Goal: Information Seeking & Learning: Find contact information

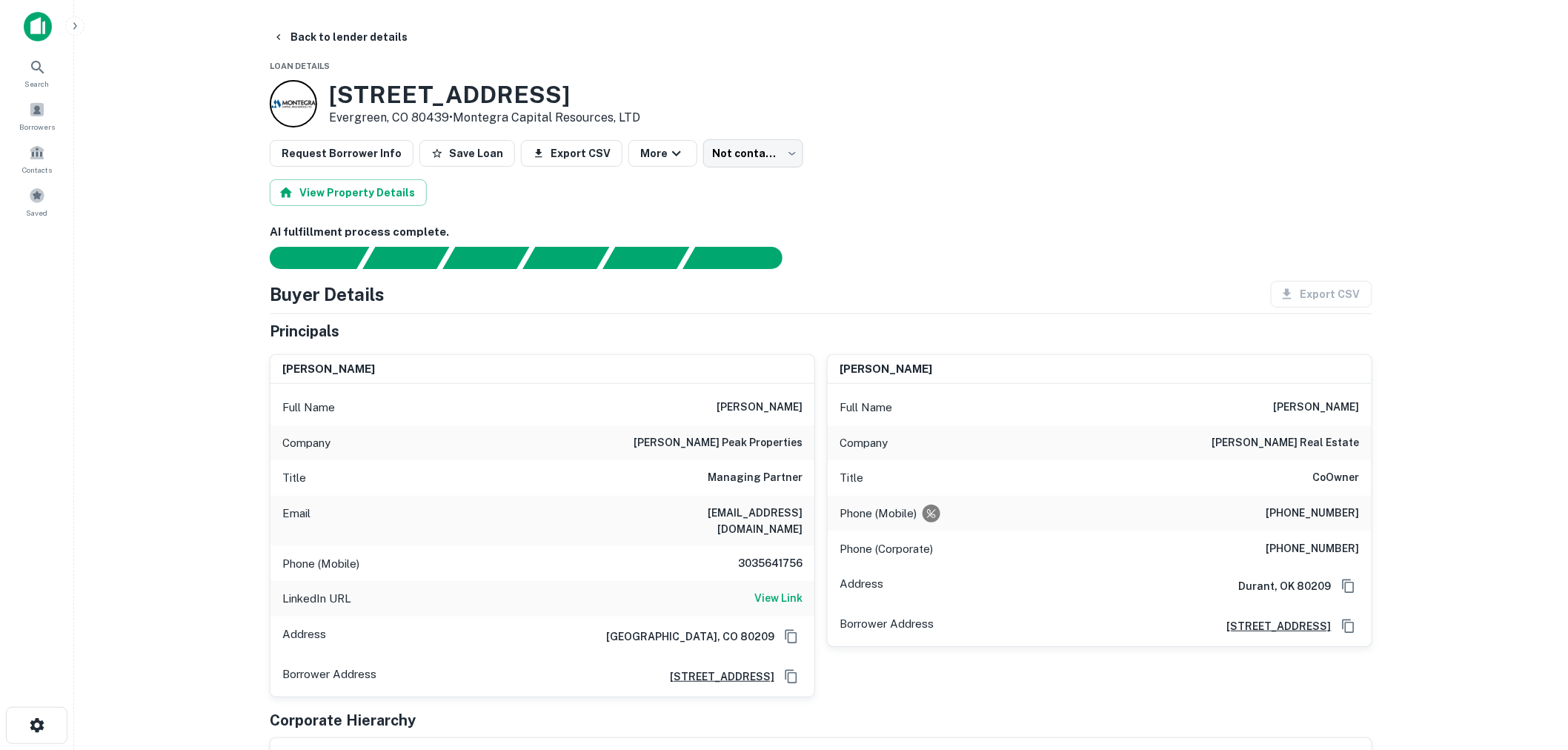
click at [35, 23] on img at bounding box center [37, 26] width 28 height 30
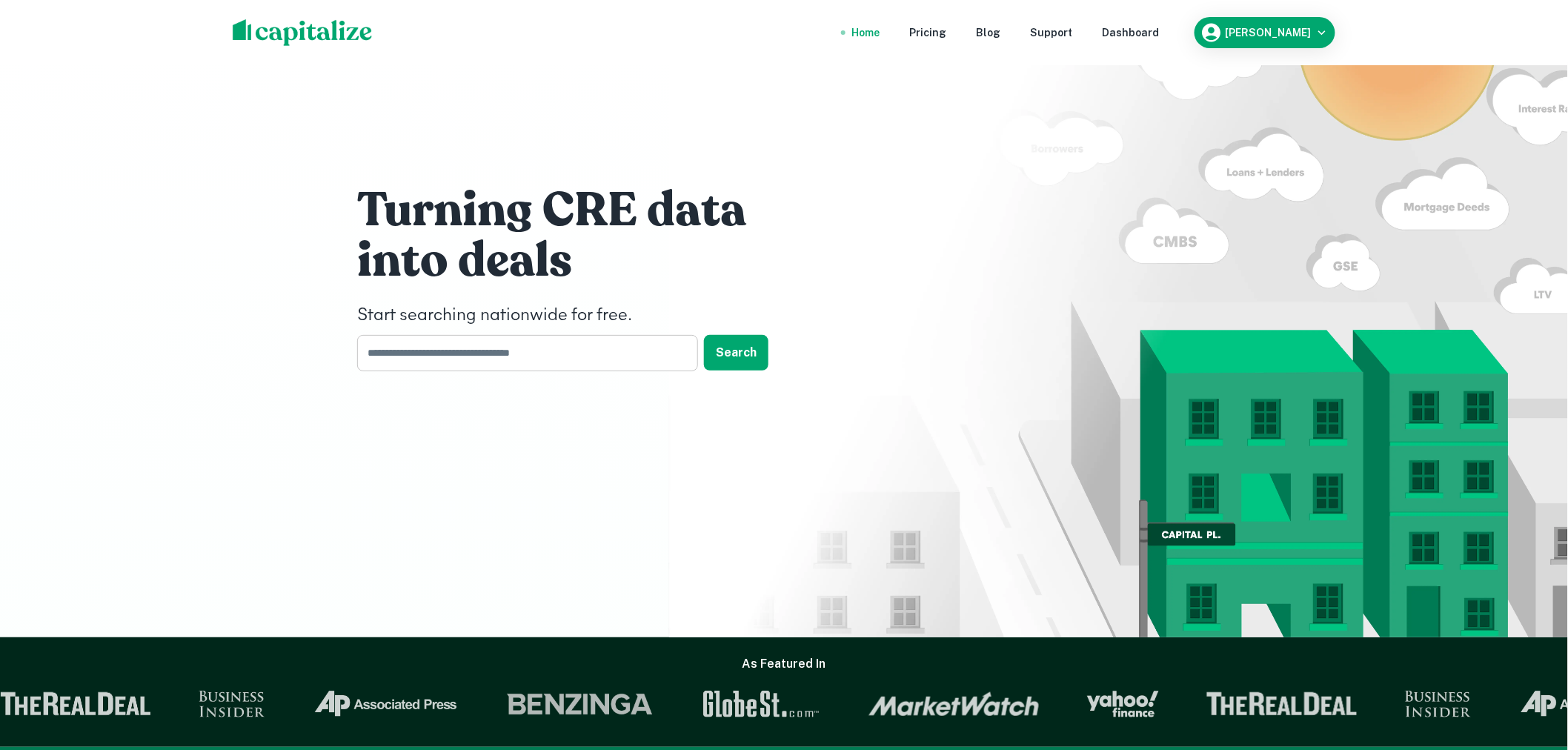
click at [514, 357] on input "text" at bounding box center [522, 353] width 331 height 36
type input "*******"
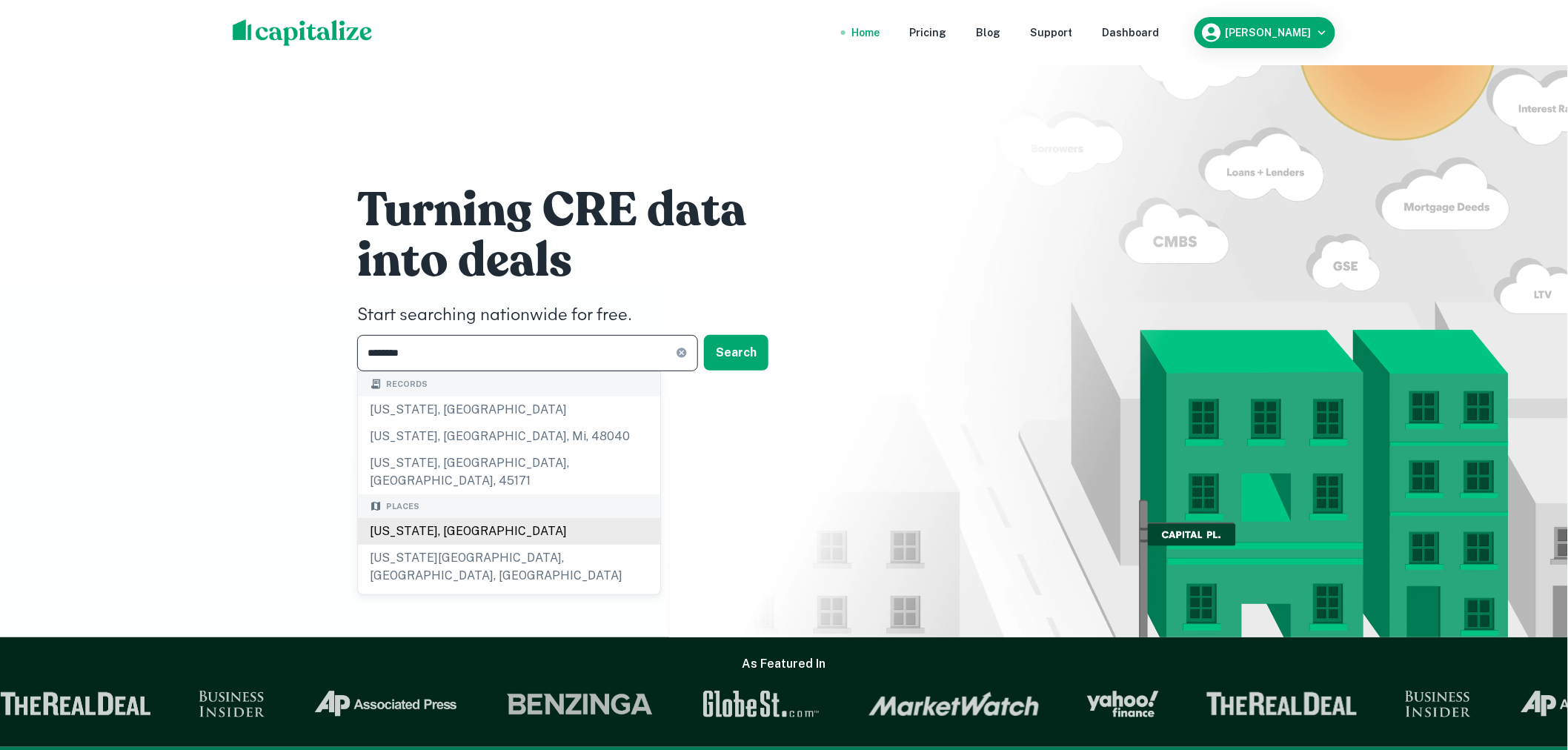
click at [487, 518] on div "[US_STATE], [GEOGRAPHIC_DATA]" at bounding box center [509, 531] width 303 height 26
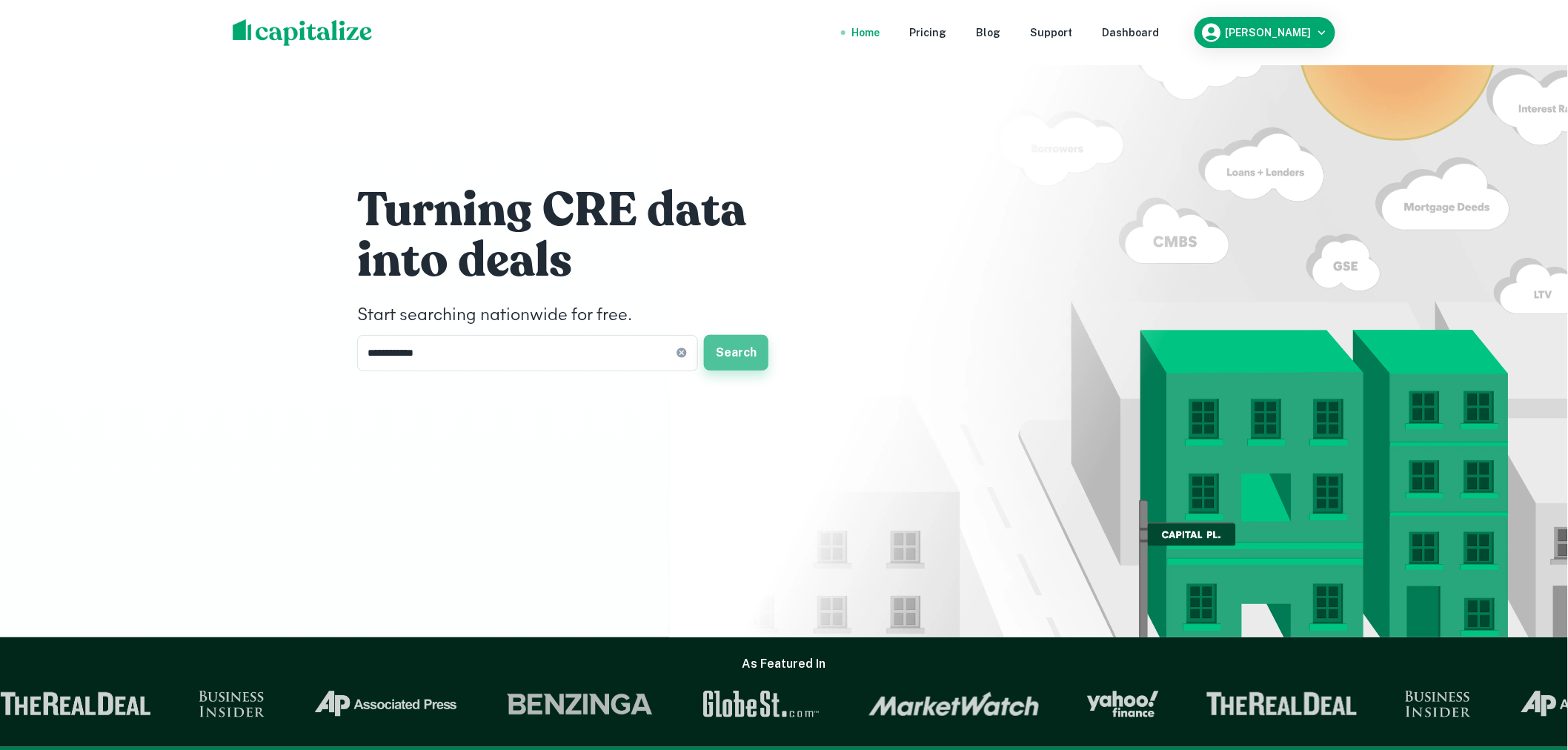
click at [737, 357] on button "Search" at bounding box center [737, 353] width 64 height 36
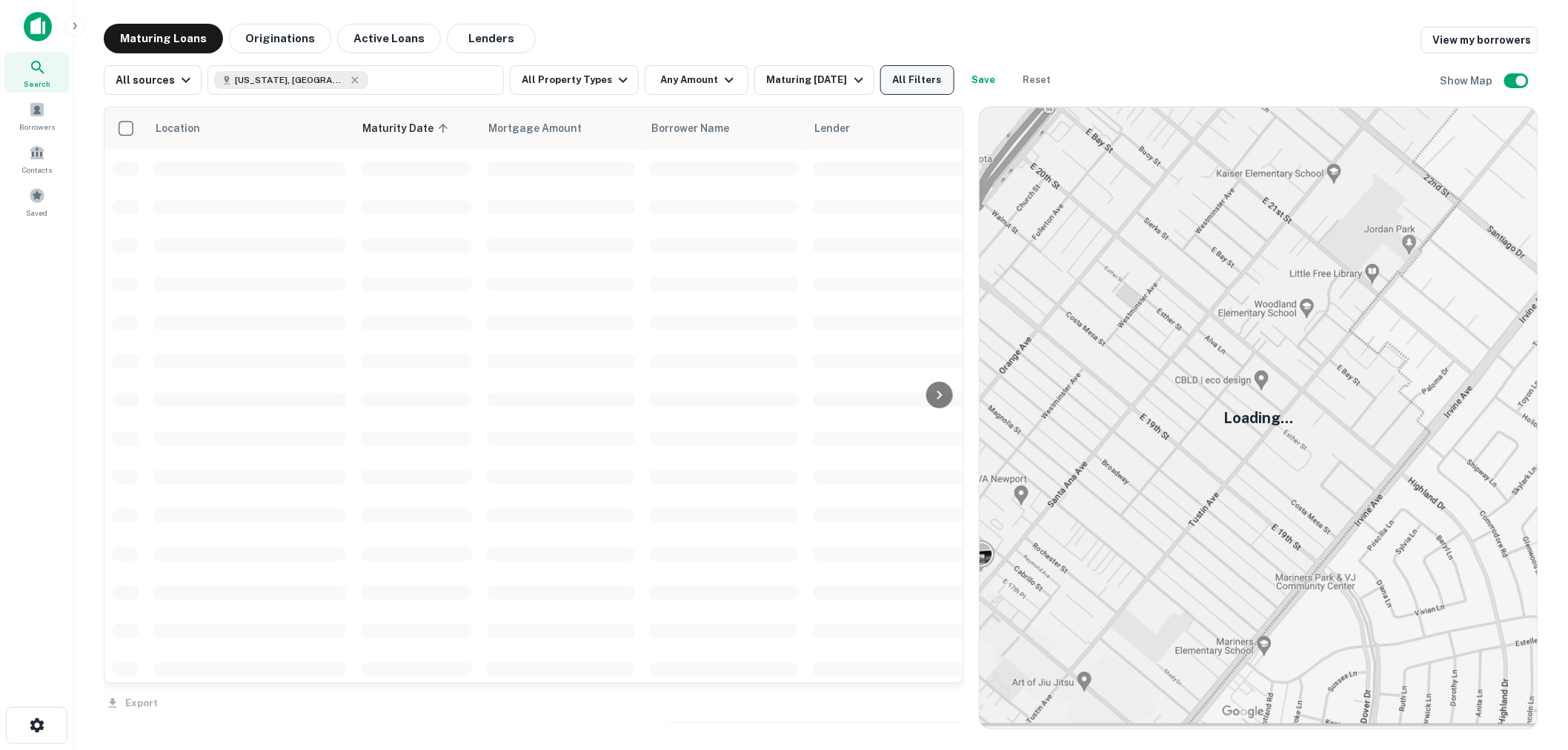
click at [915, 85] on button "All Filters" at bounding box center [917, 80] width 74 height 30
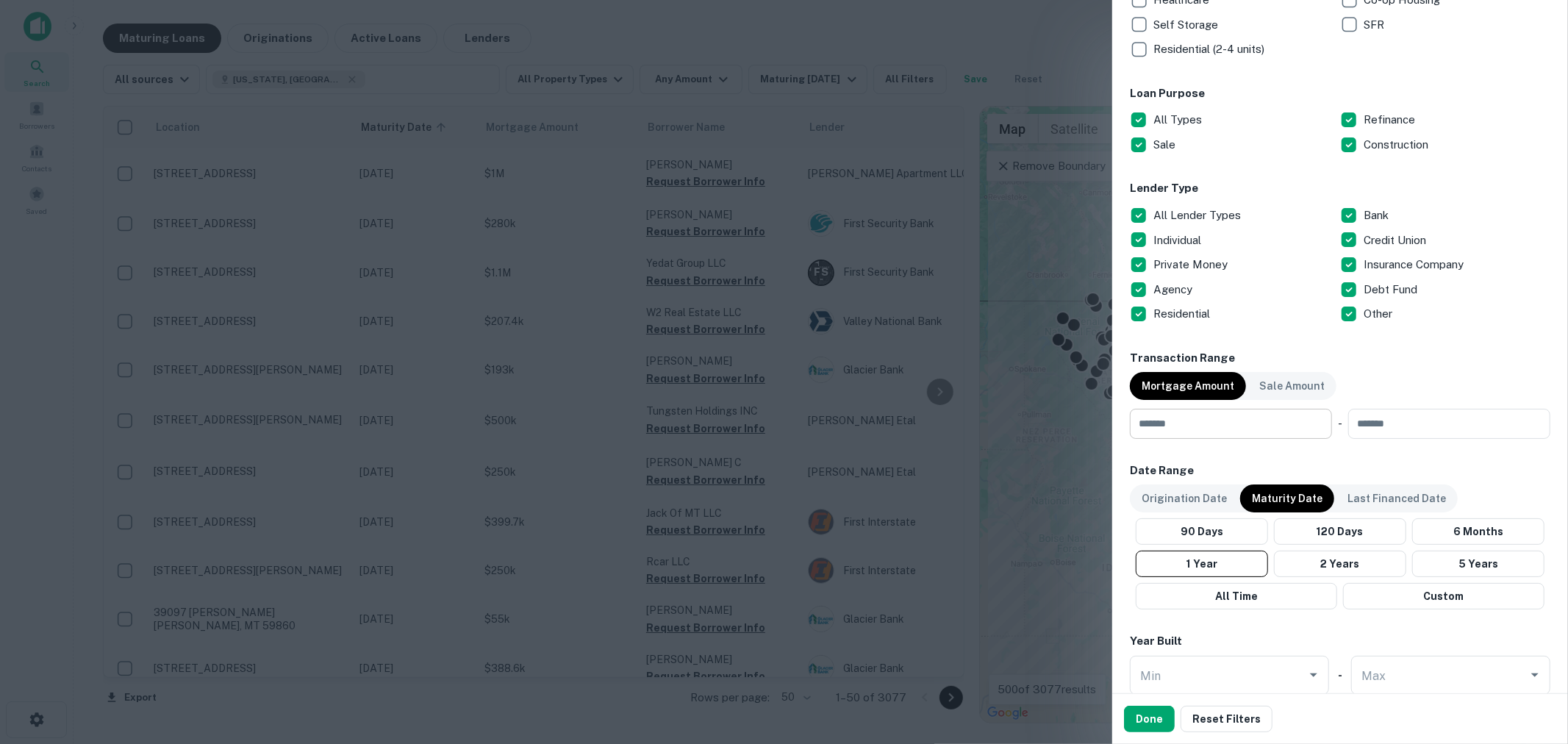
scroll to position [545, 0]
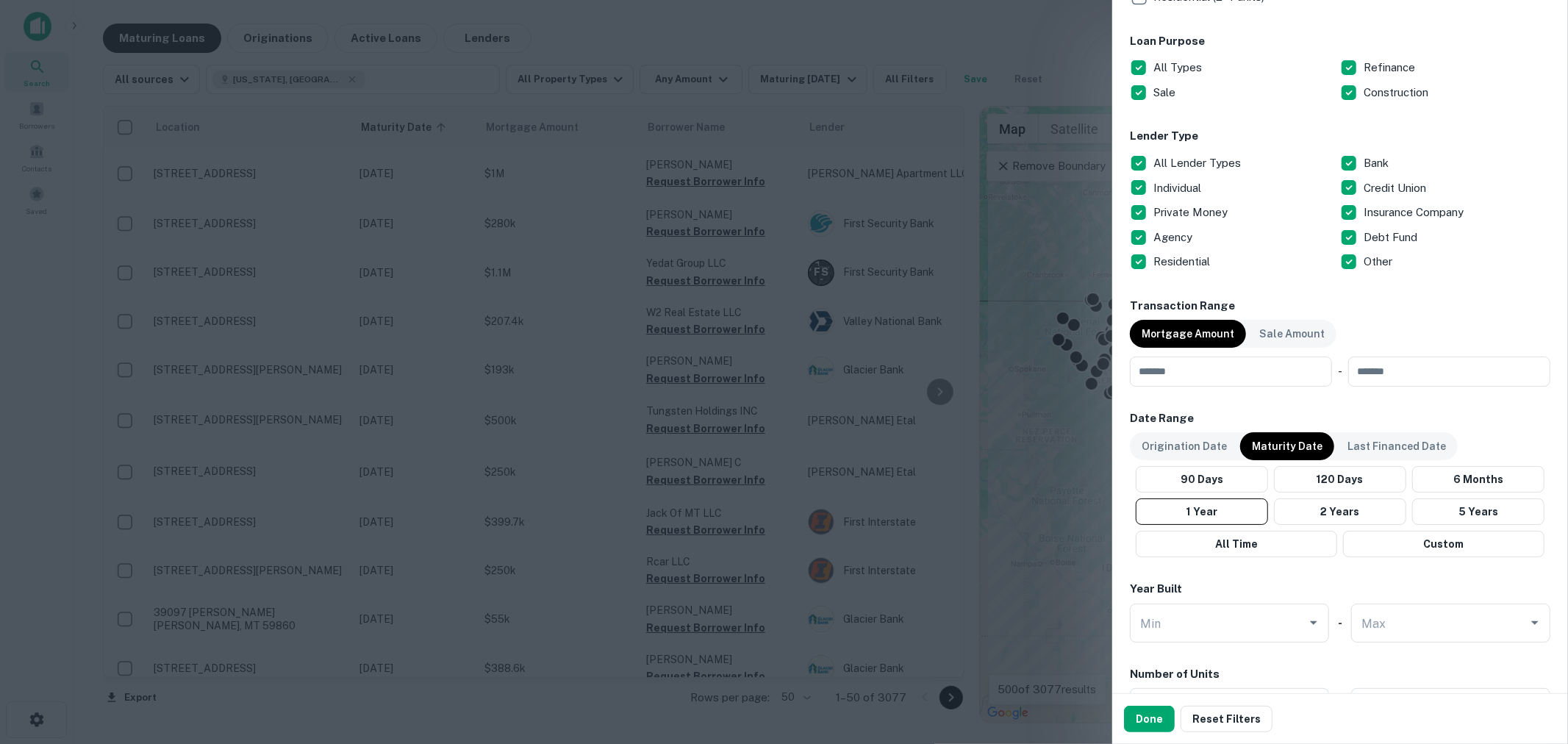
click at [1296, 446] on p "Maturity Date" at bounding box center [1287, 446] width 71 height 16
click at [1196, 518] on button "1 Year" at bounding box center [1201, 511] width 132 height 26
drag, startPoint x: 1218, startPoint y: 386, endPoint x: 1219, endPoint y: 376, distance: 10.0
click at [1219, 379] on div "Locations [US_STATE], [GEOGRAPHIC_DATA] Location [US_STATE], [GEOGRAPHIC_DATA] …" at bounding box center [1340, 256] width 420 height 1407
click at [1219, 376] on input "number" at bounding box center [1226, 371] width 192 height 29
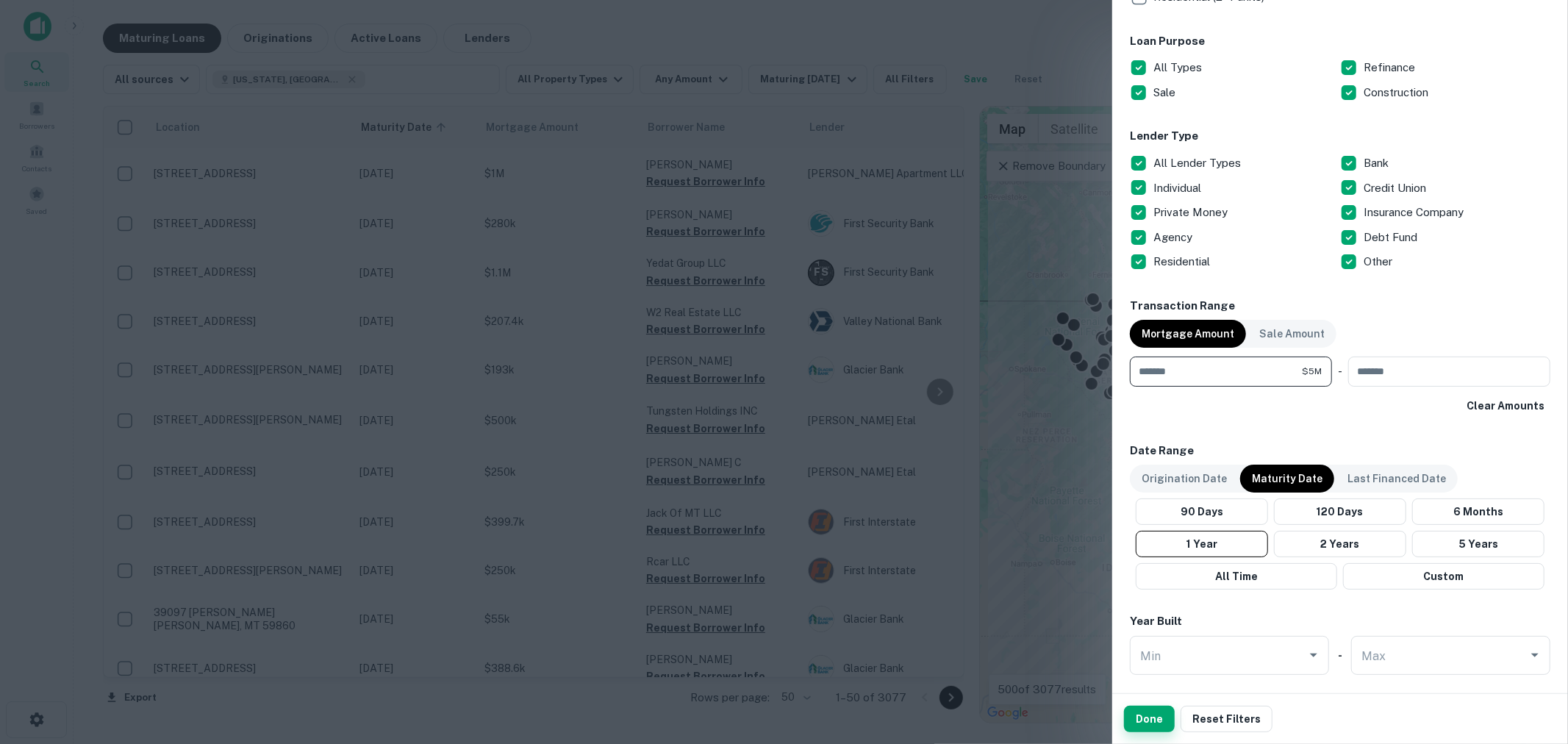
type input "*******"
click at [1143, 729] on button "Done" at bounding box center [1149, 718] width 50 height 26
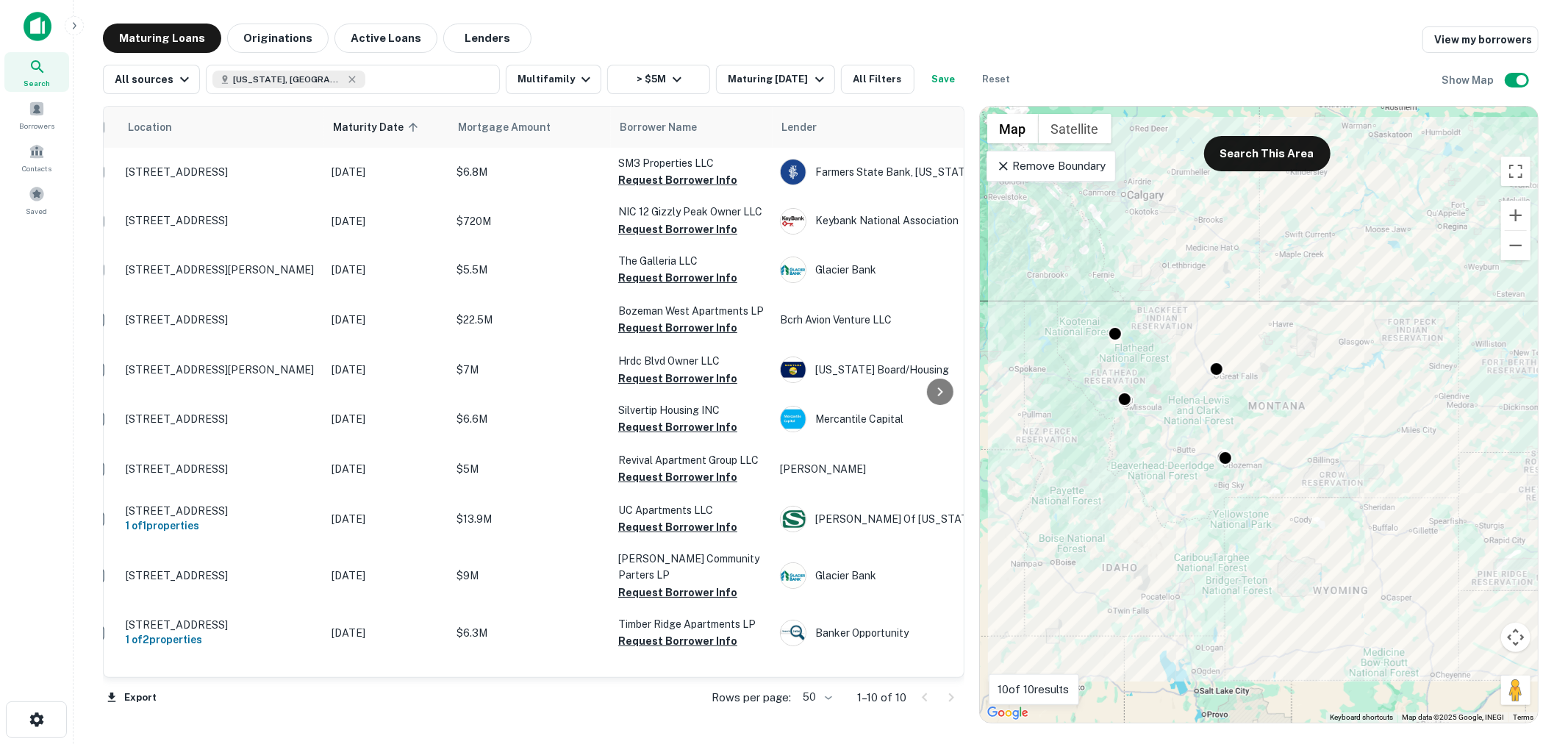
scroll to position [0, 40]
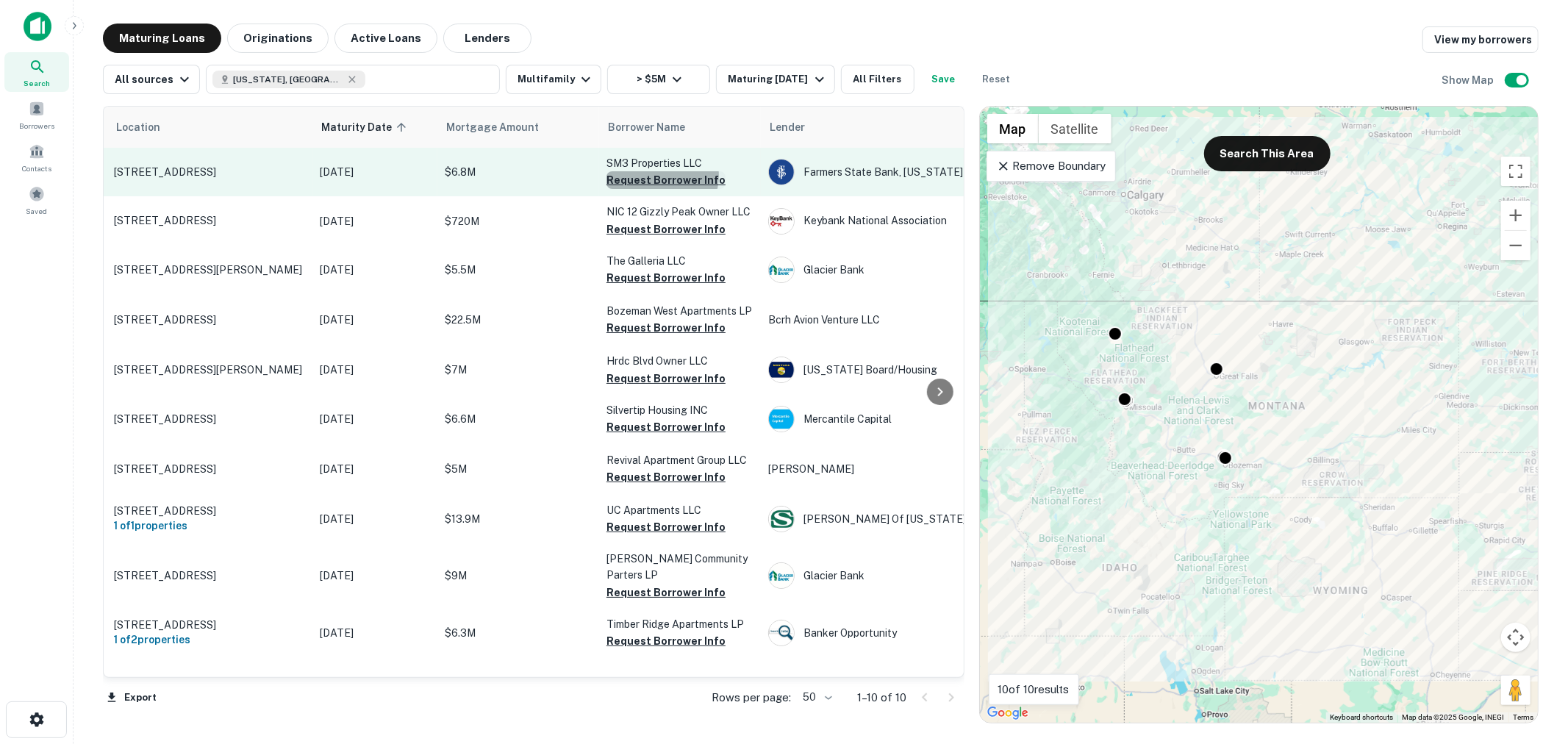
click at [658, 175] on button "Request Borrower Info" at bounding box center [666, 180] width 119 height 18
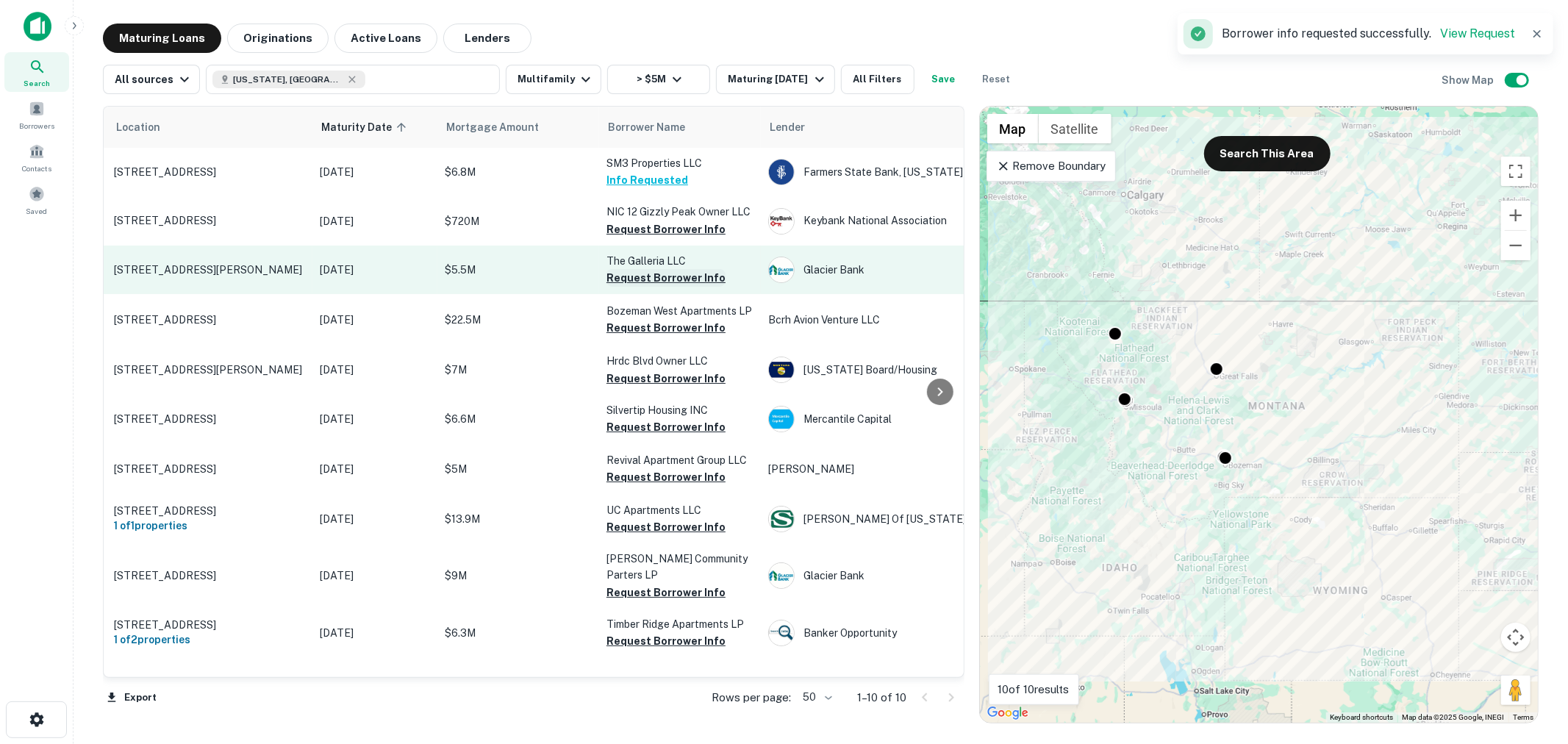
click at [658, 277] on button "Request Borrower Info" at bounding box center [666, 277] width 119 height 18
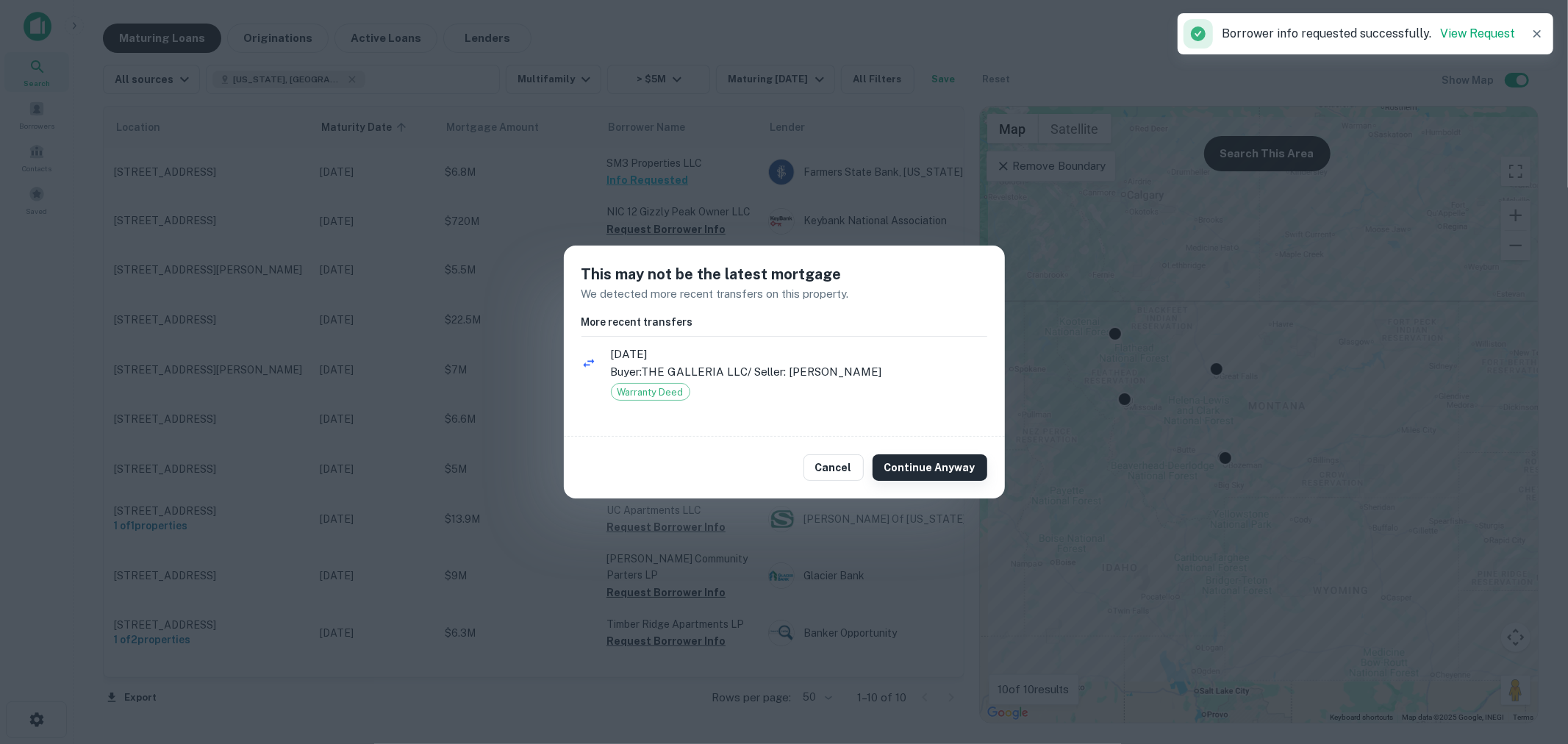
click at [916, 468] on button "Continue Anyway" at bounding box center [930, 467] width 114 height 26
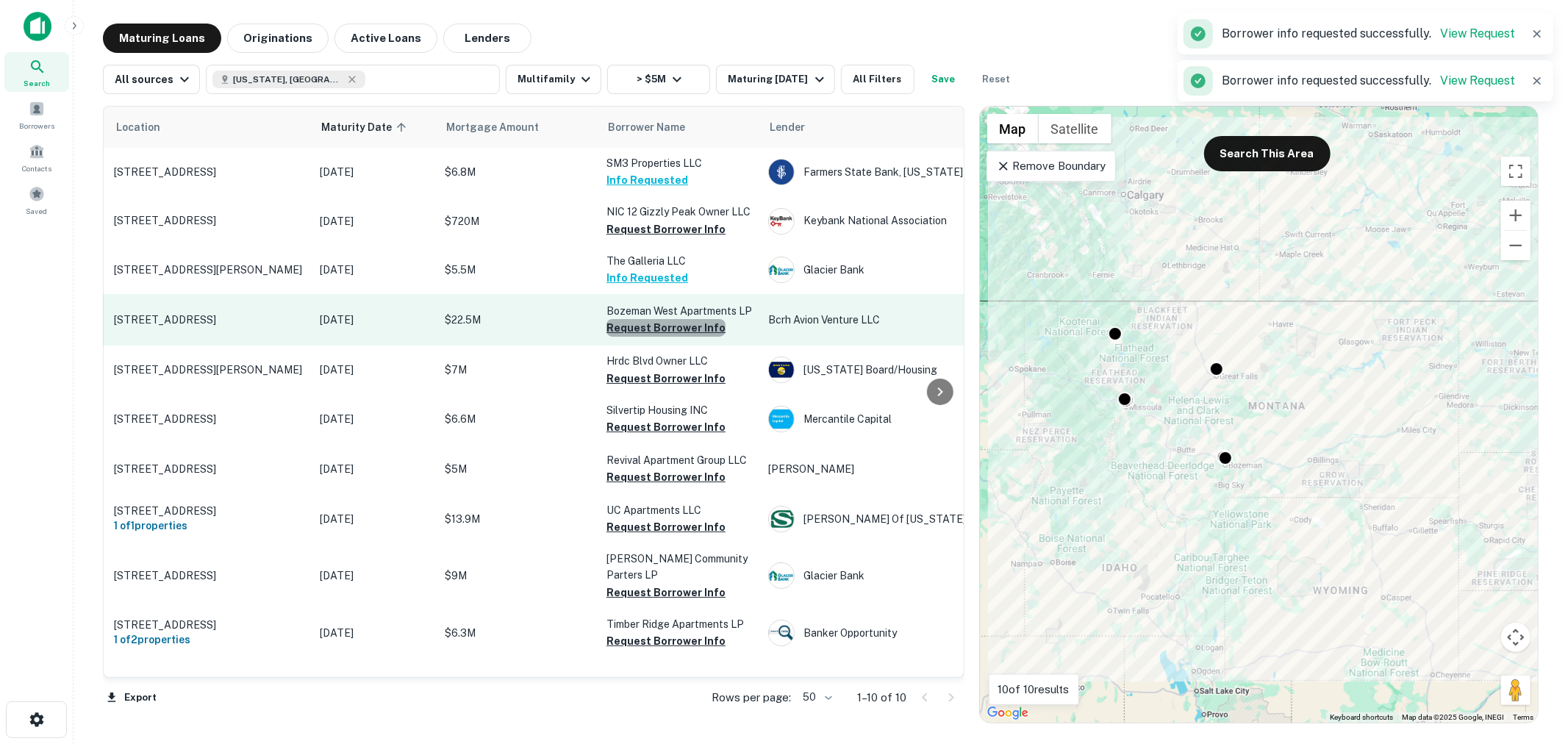
click at [667, 329] on button "Request Borrower Info" at bounding box center [666, 327] width 119 height 18
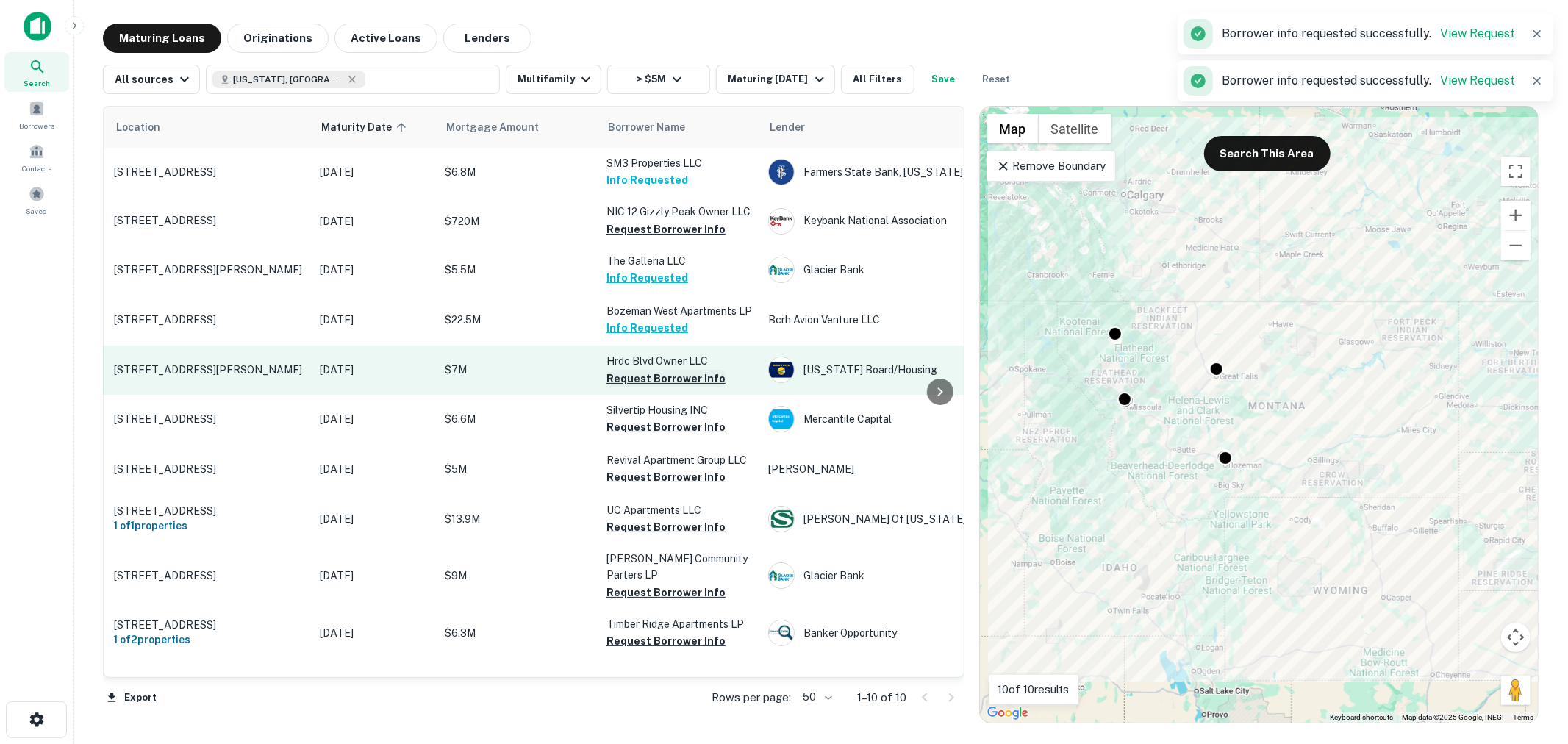
click at [666, 377] on button "Request Borrower Info" at bounding box center [666, 378] width 119 height 18
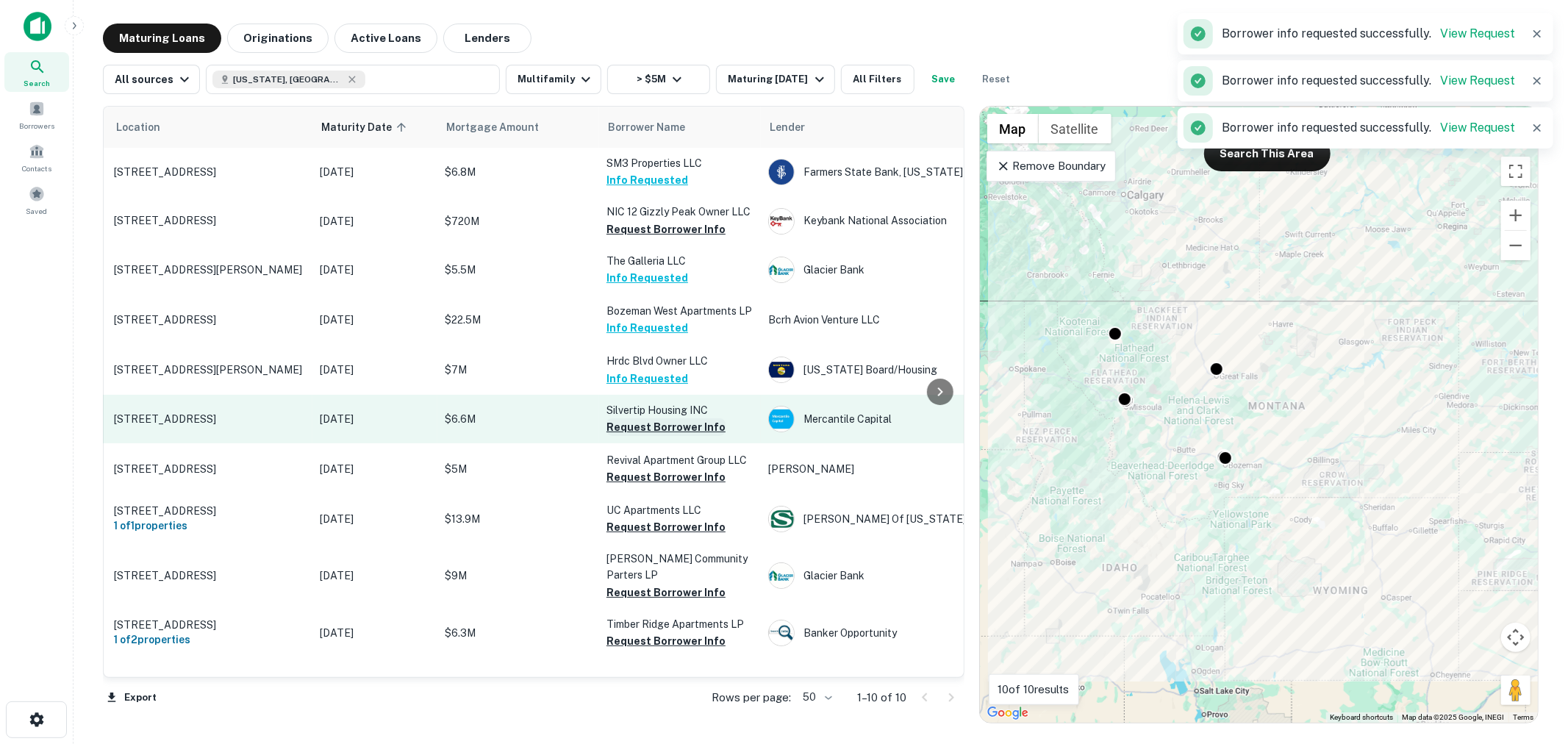
click at [666, 424] on button "Request Borrower Info" at bounding box center [666, 426] width 119 height 18
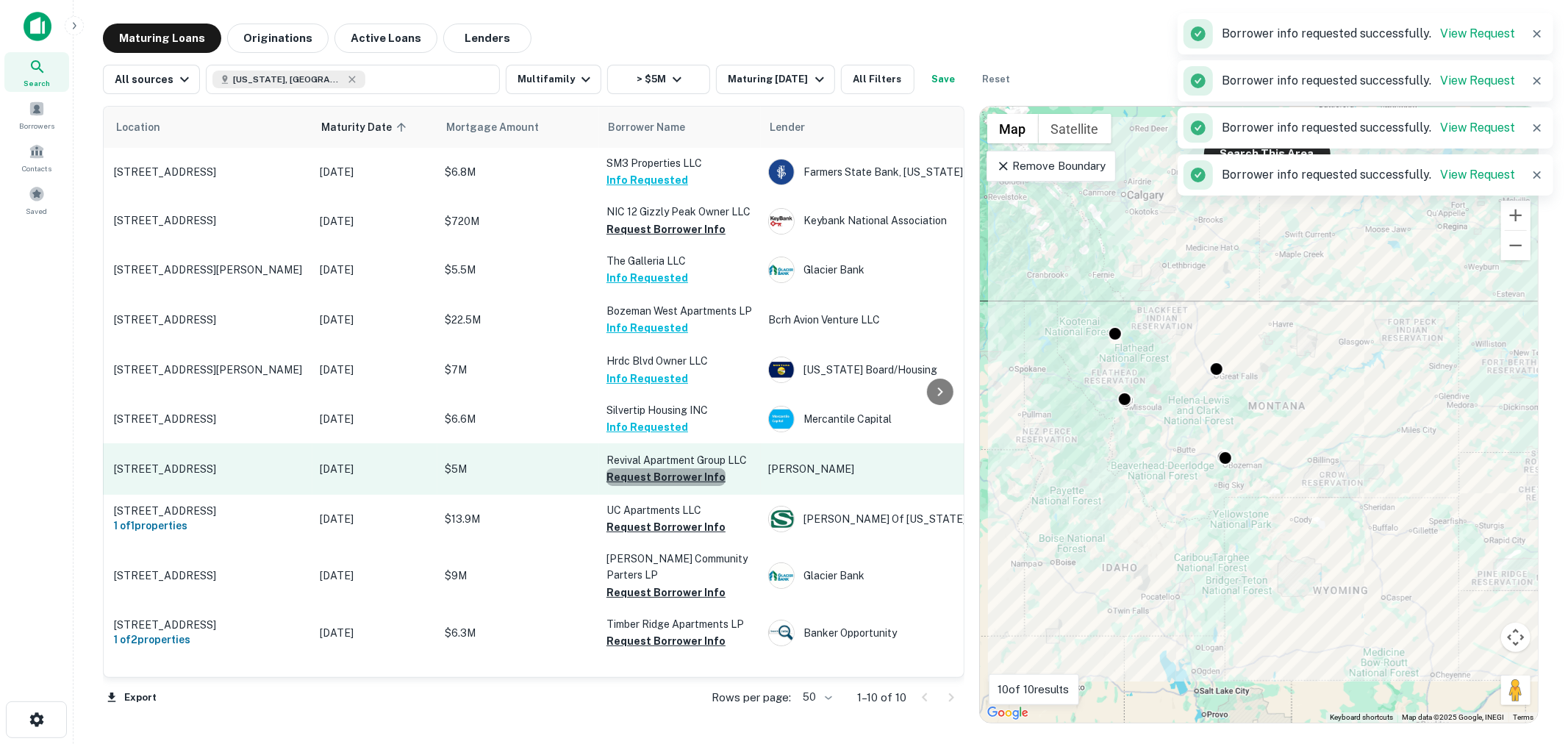
click at [668, 472] on button "Request Borrower Info" at bounding box center [666, 477] width 119 height 18
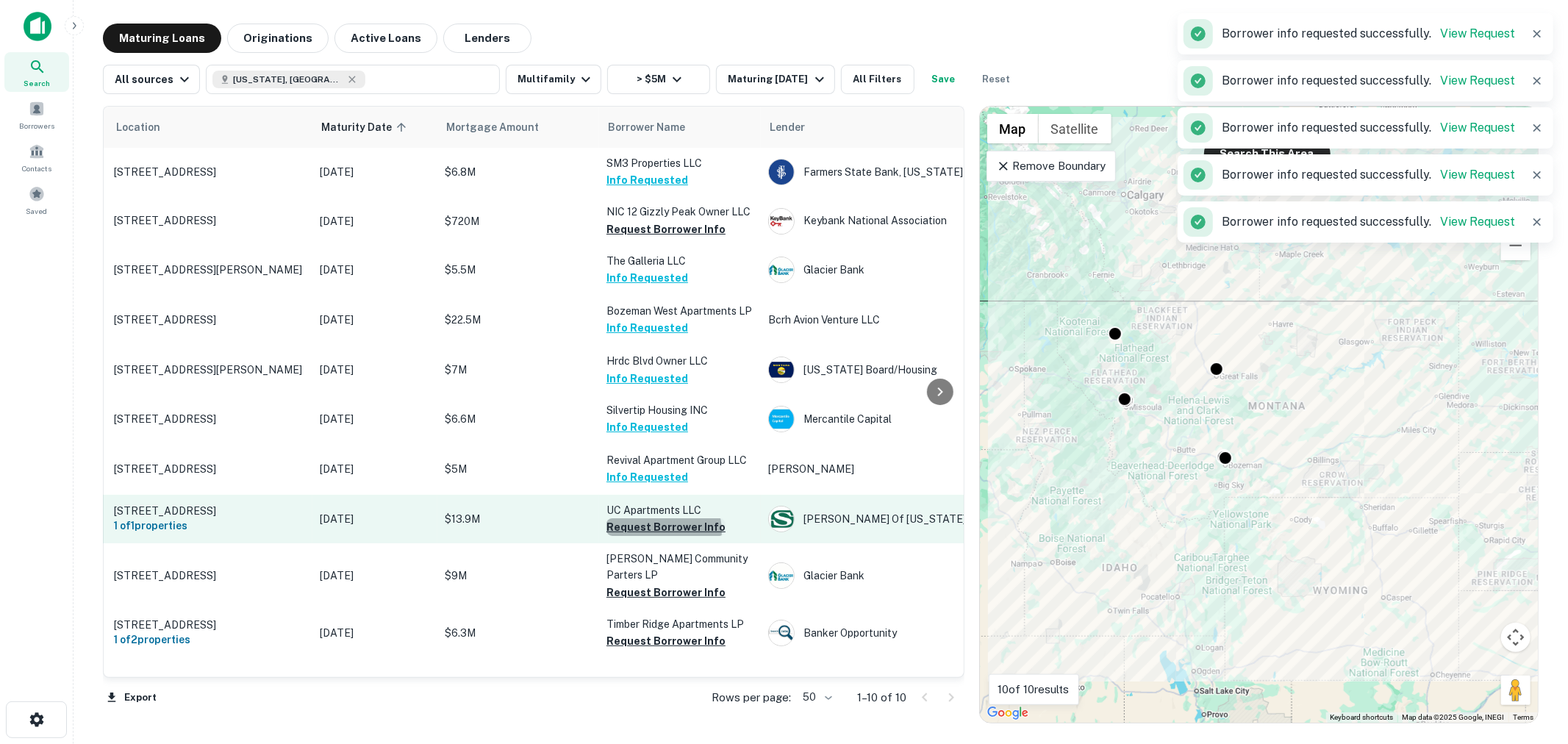
click at [663, 530] on button "Request Borrower Info" at bounding box center [666, 526] width 119 height 18
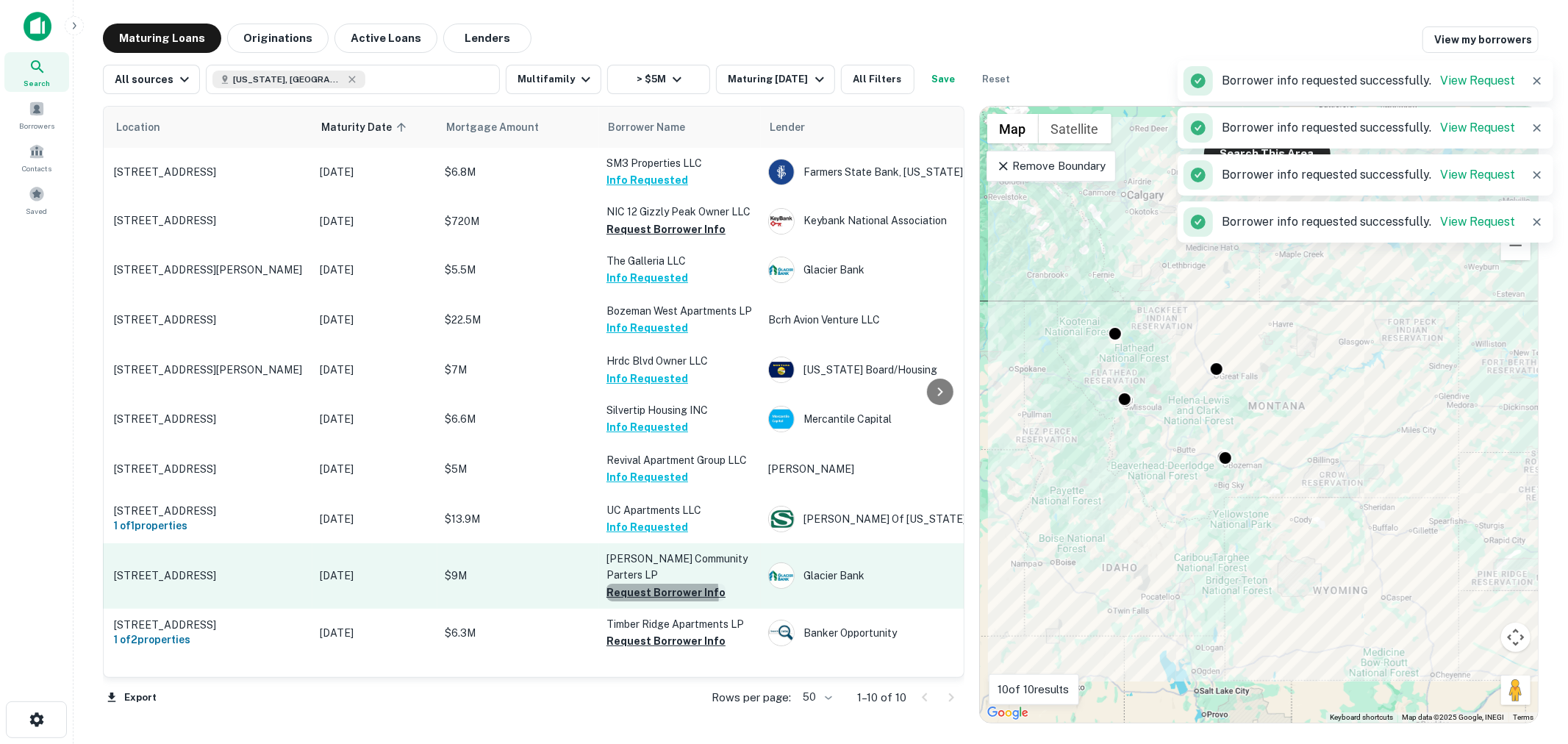
click at [649, 594] on button "Request Borrower Info" at bounding box center [666, 592] width 119 height 18
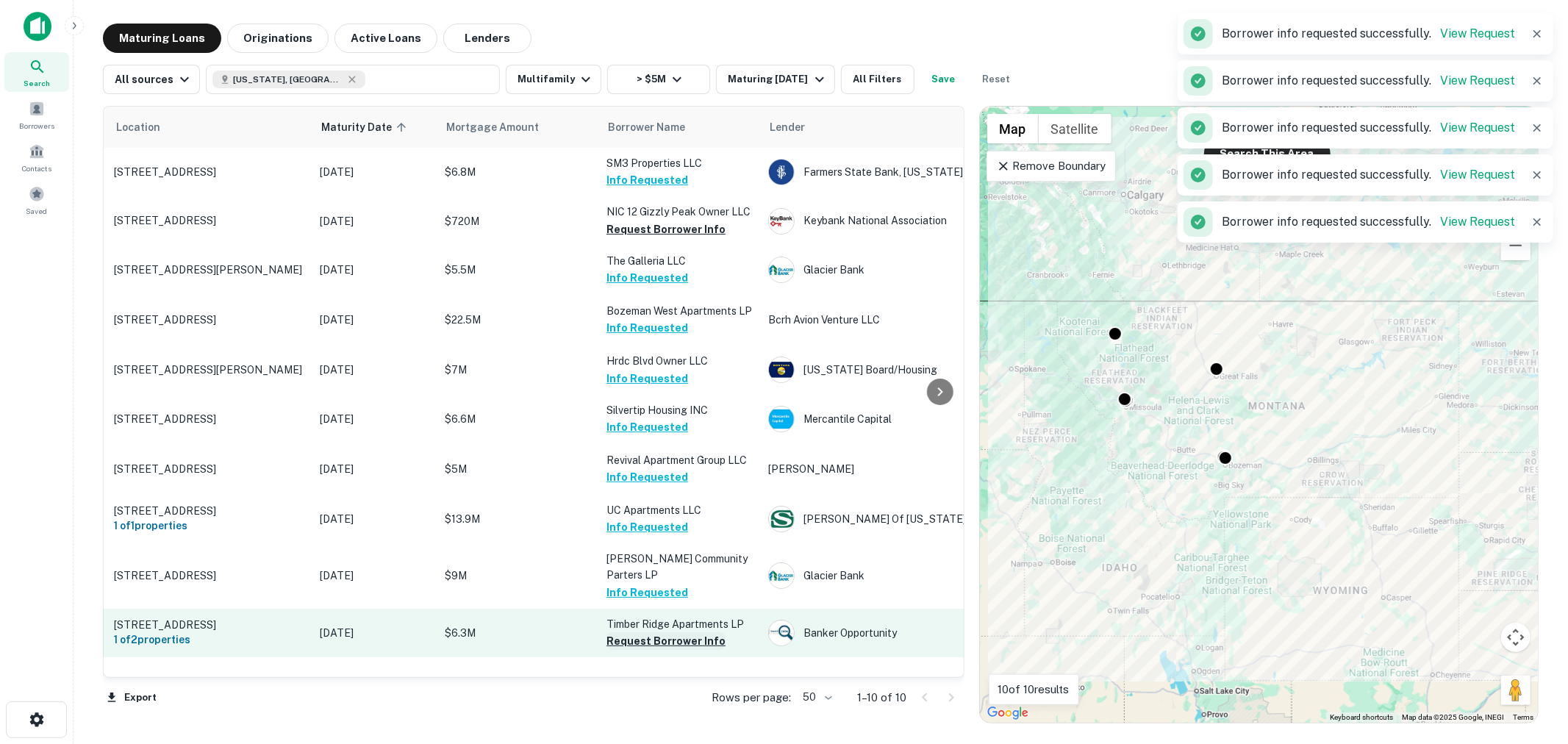
click at [673, 640] on button "Request Borrower Info" at bounding box center [666, 641] width 119 height 18
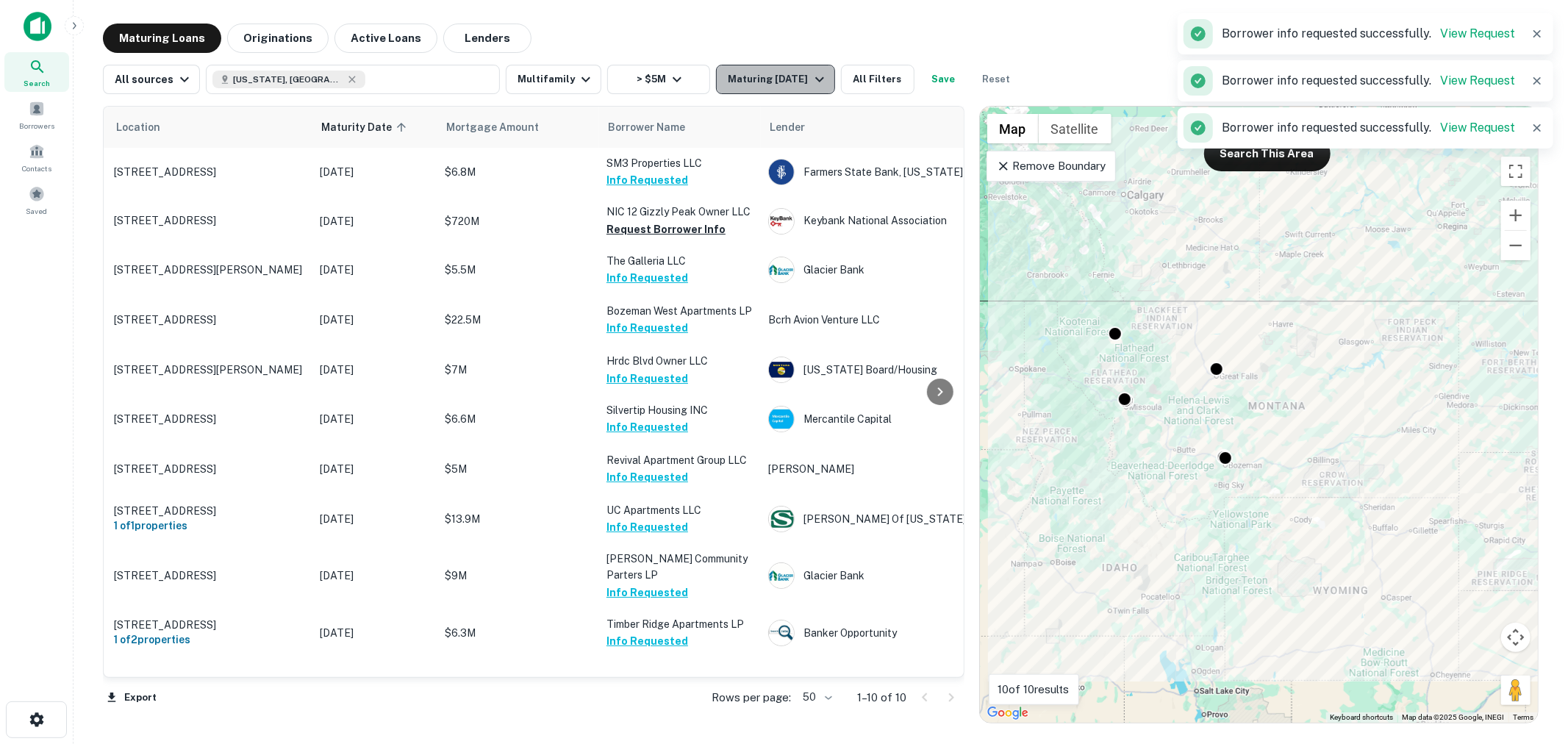
click at [799, 81] on div "Maturing [DATE]" at bounding box center [778, 79] width 100 height 18
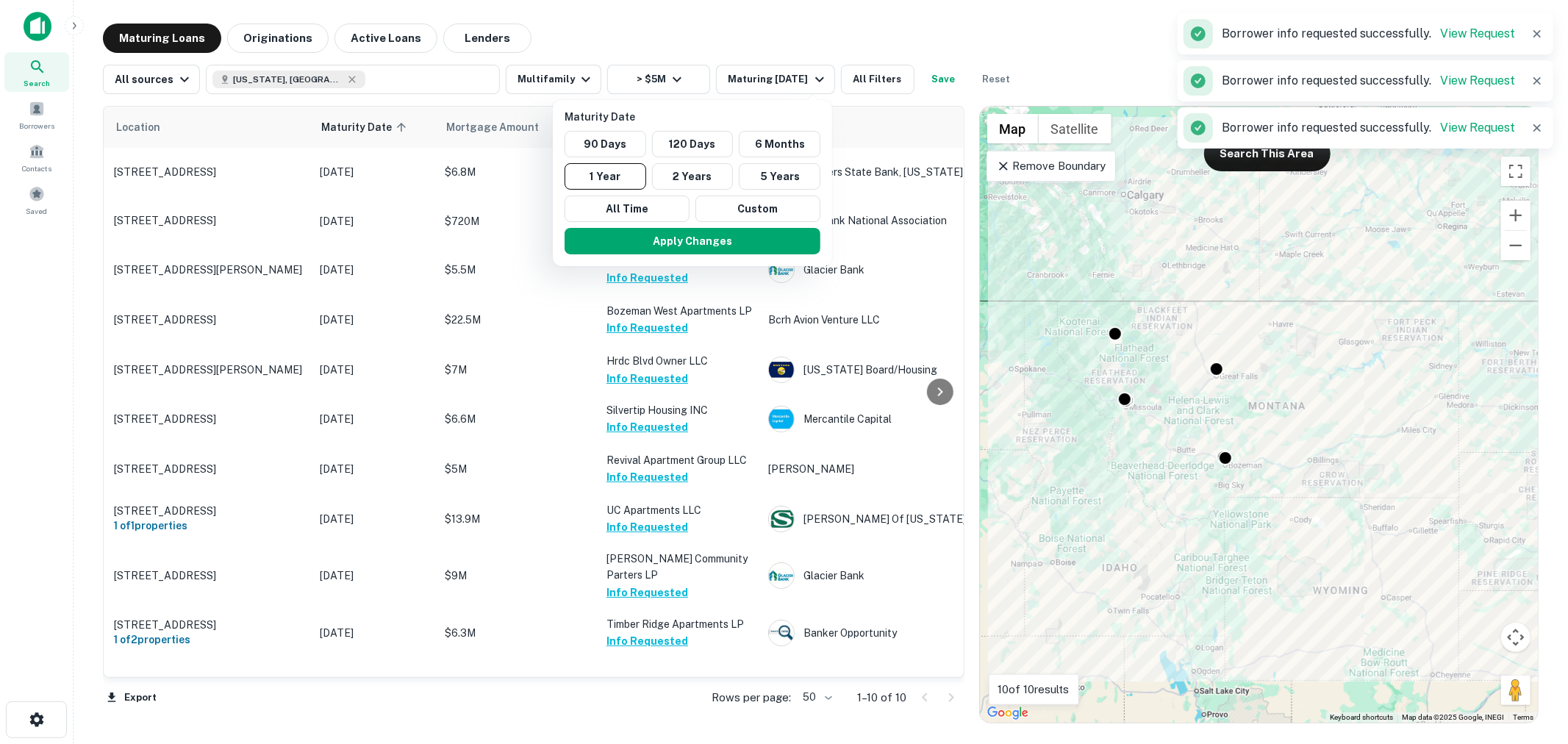
click at [876, 71] on div at bounding box center [784, 372] width 1568 height 744
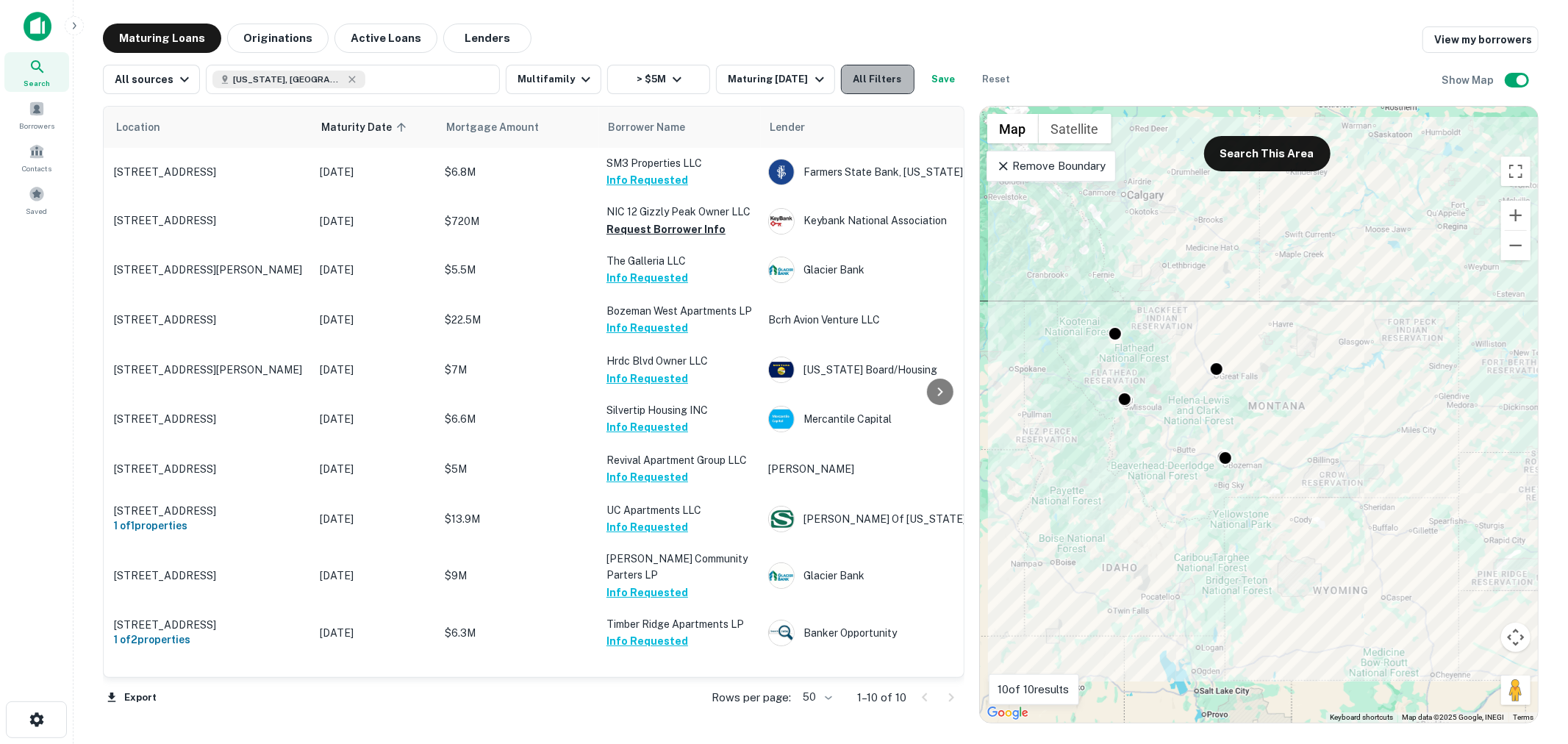
click at [870, 74] on button "All Filters" at bounding box center [877, 79] width 73 height 29
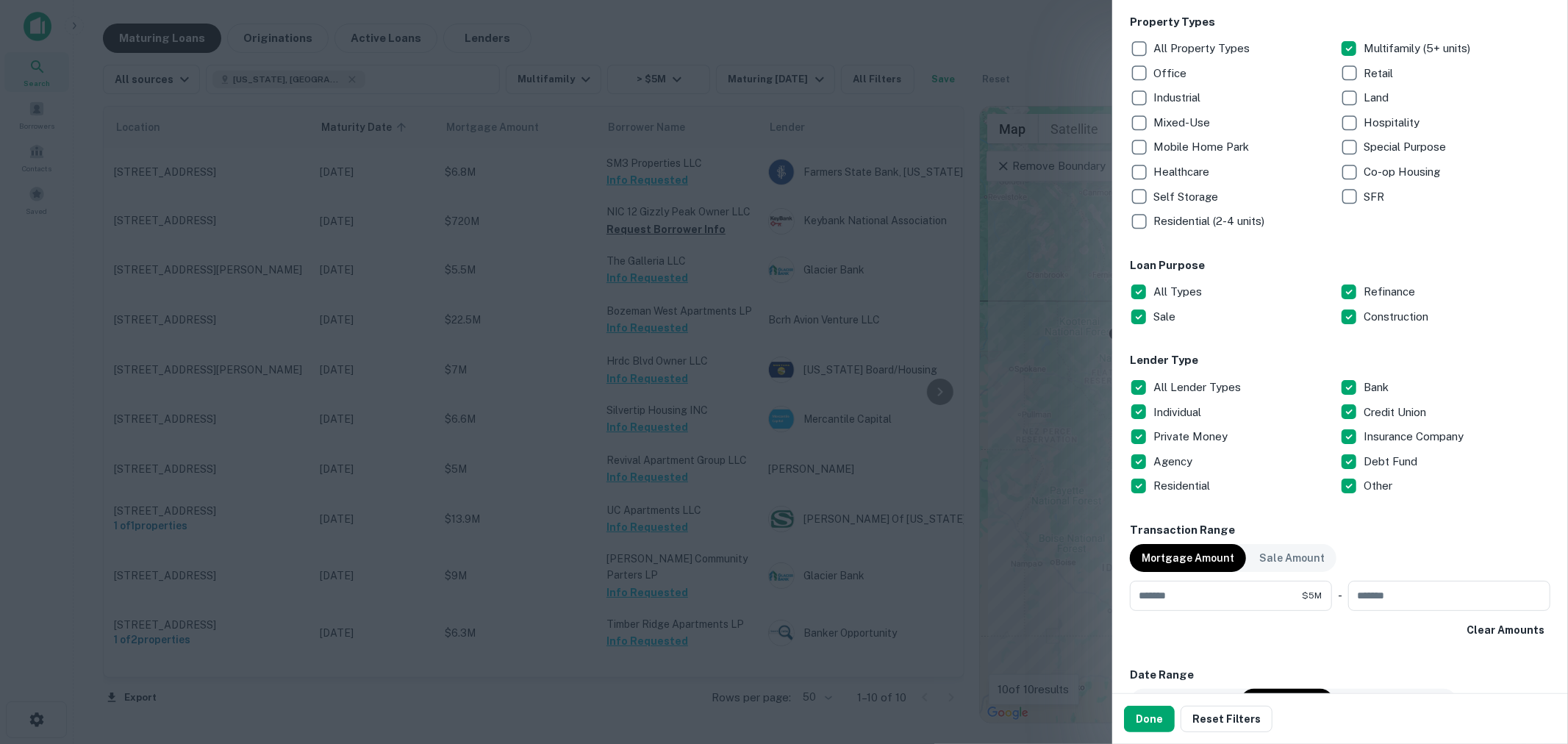
scroll to position [545, 0]
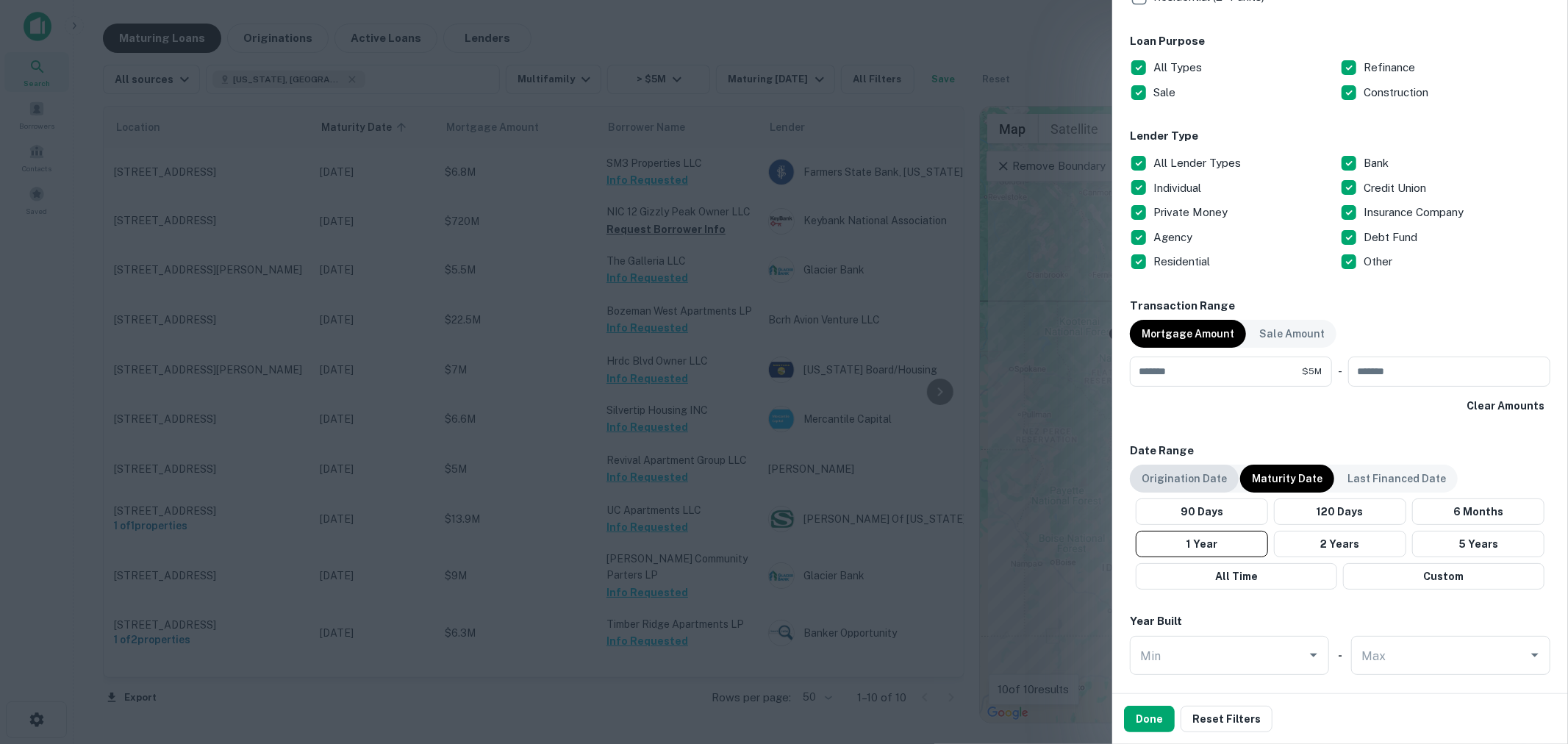
click at [1200, 473] on p "Origination Date" at bounding box center [1184, 478] width 85 height 16
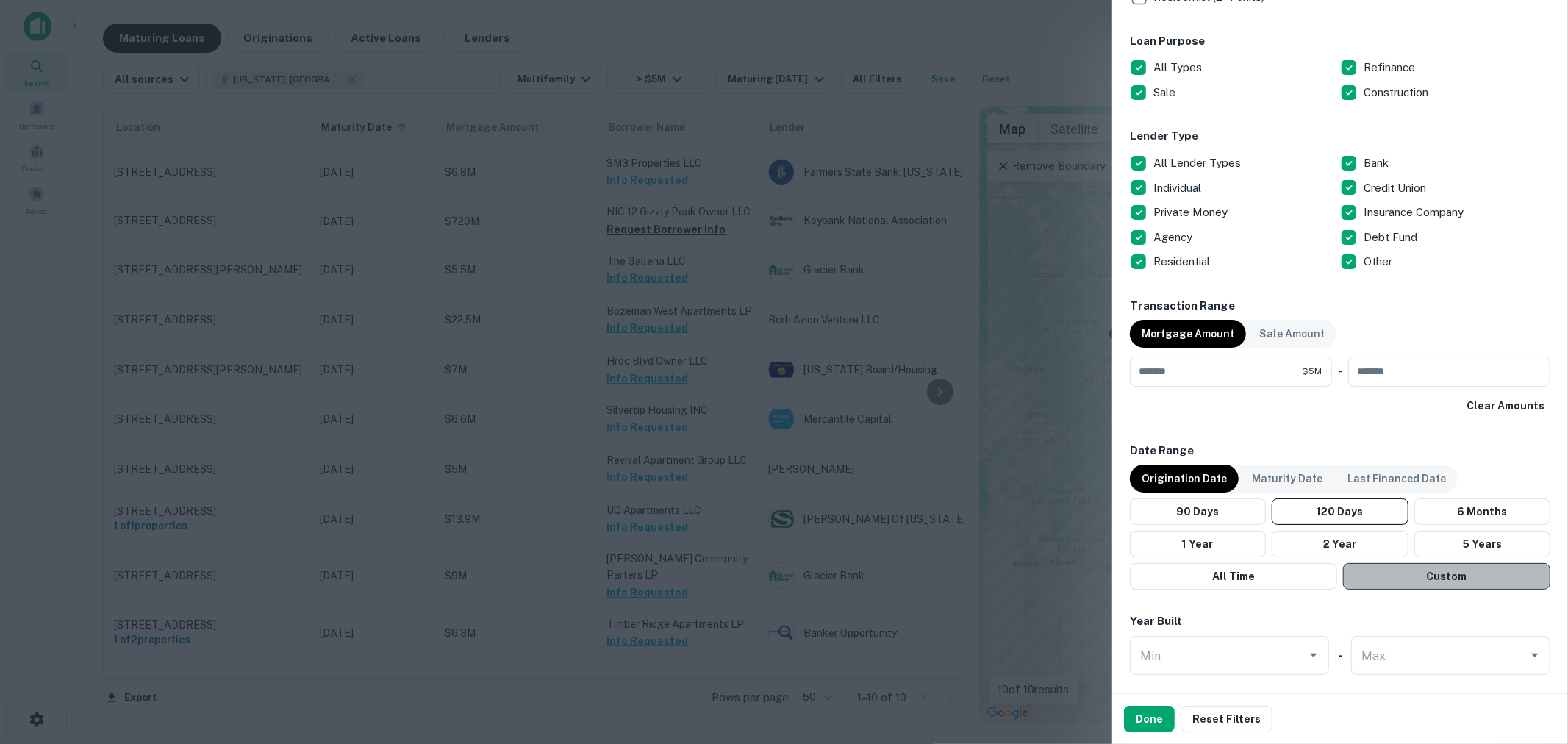
click at [1442, 578] on button "Custom" at bounding box center [1446, 576] width 208 height 26
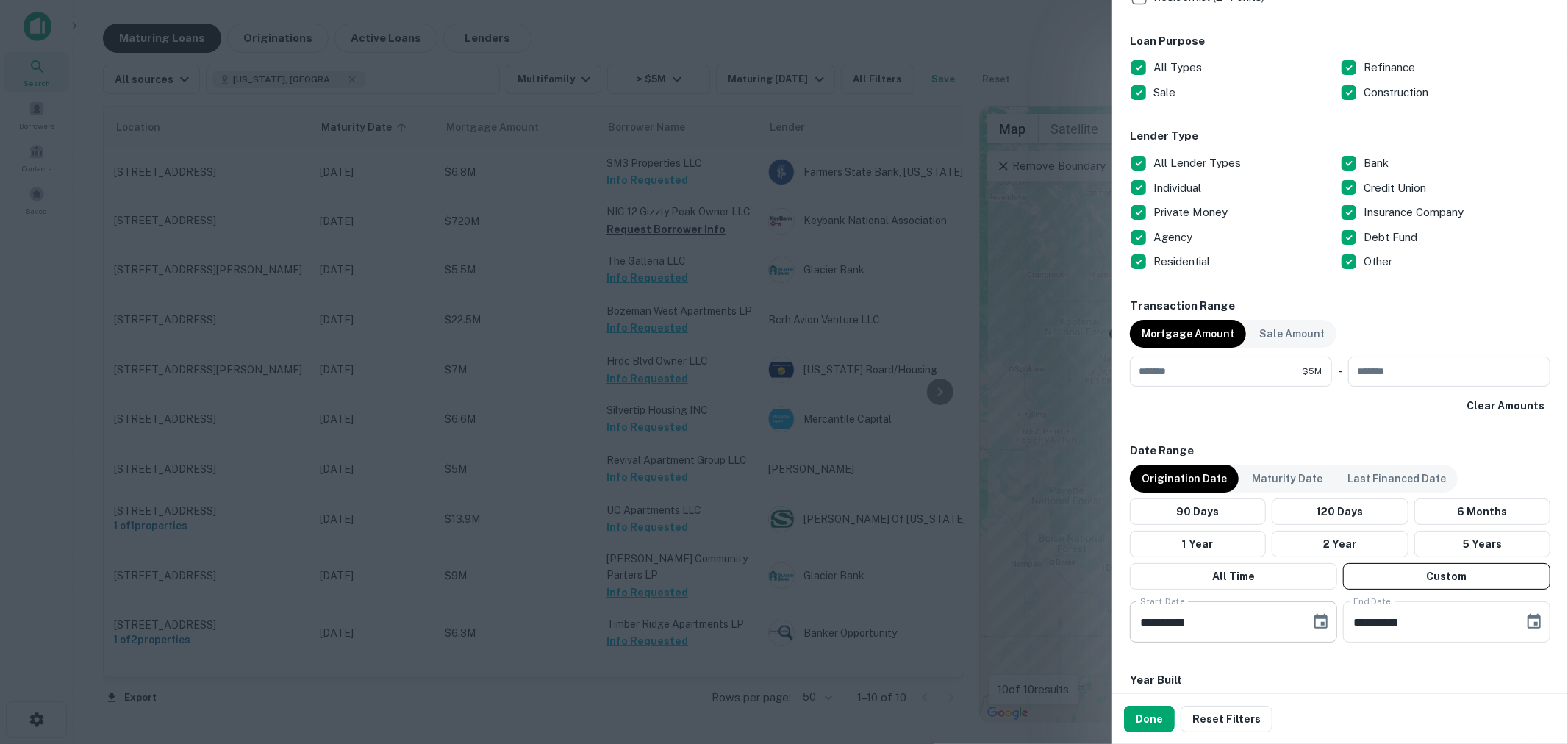
click at [1312, 623] on icon "Choose date, selected date is May 24, 2025" at bounding box center [1321, 621] width 18 height 18
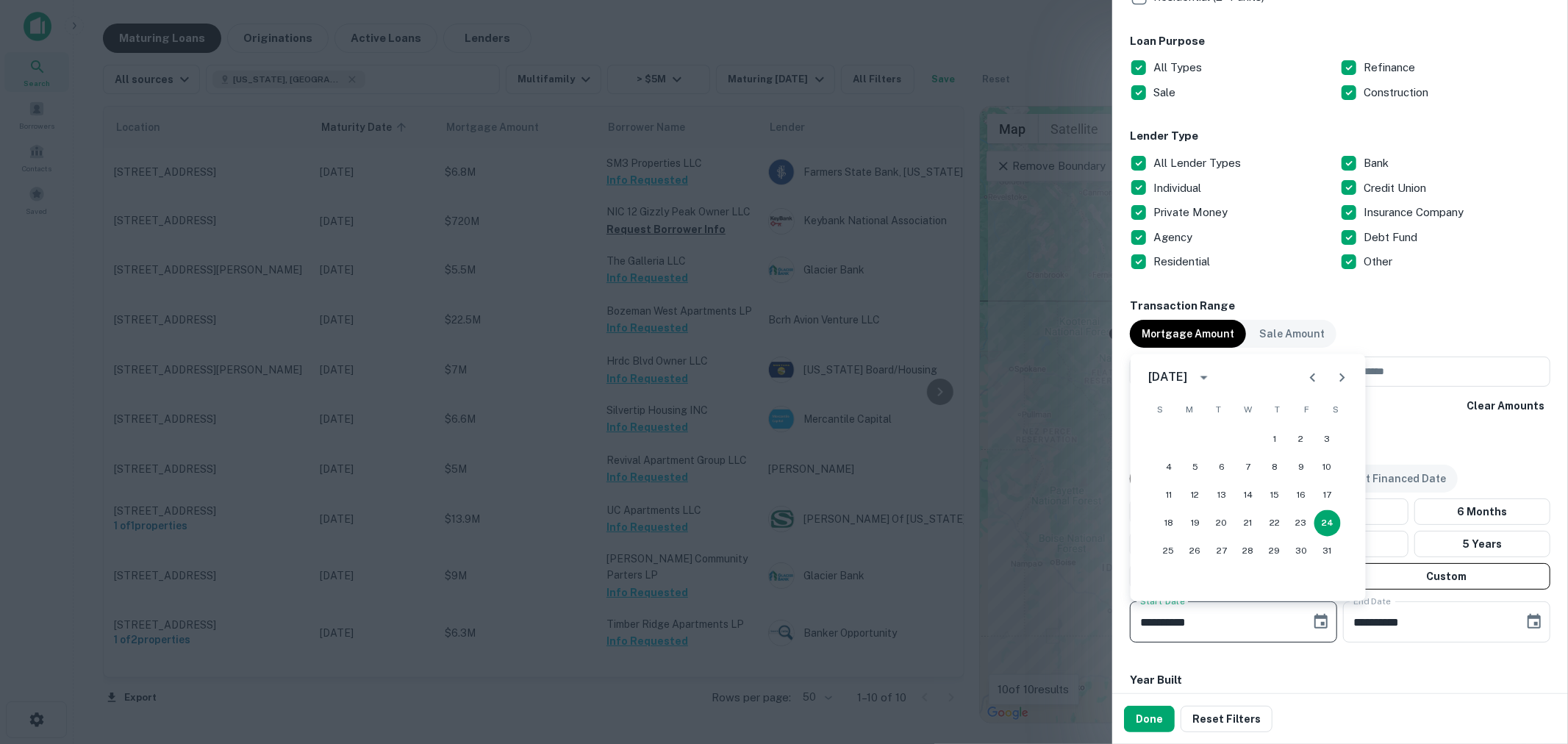
click at [1213, 376] on icon "calendar view is open, switch to year view" at bounding box center [1204, 377] width 18 height 18
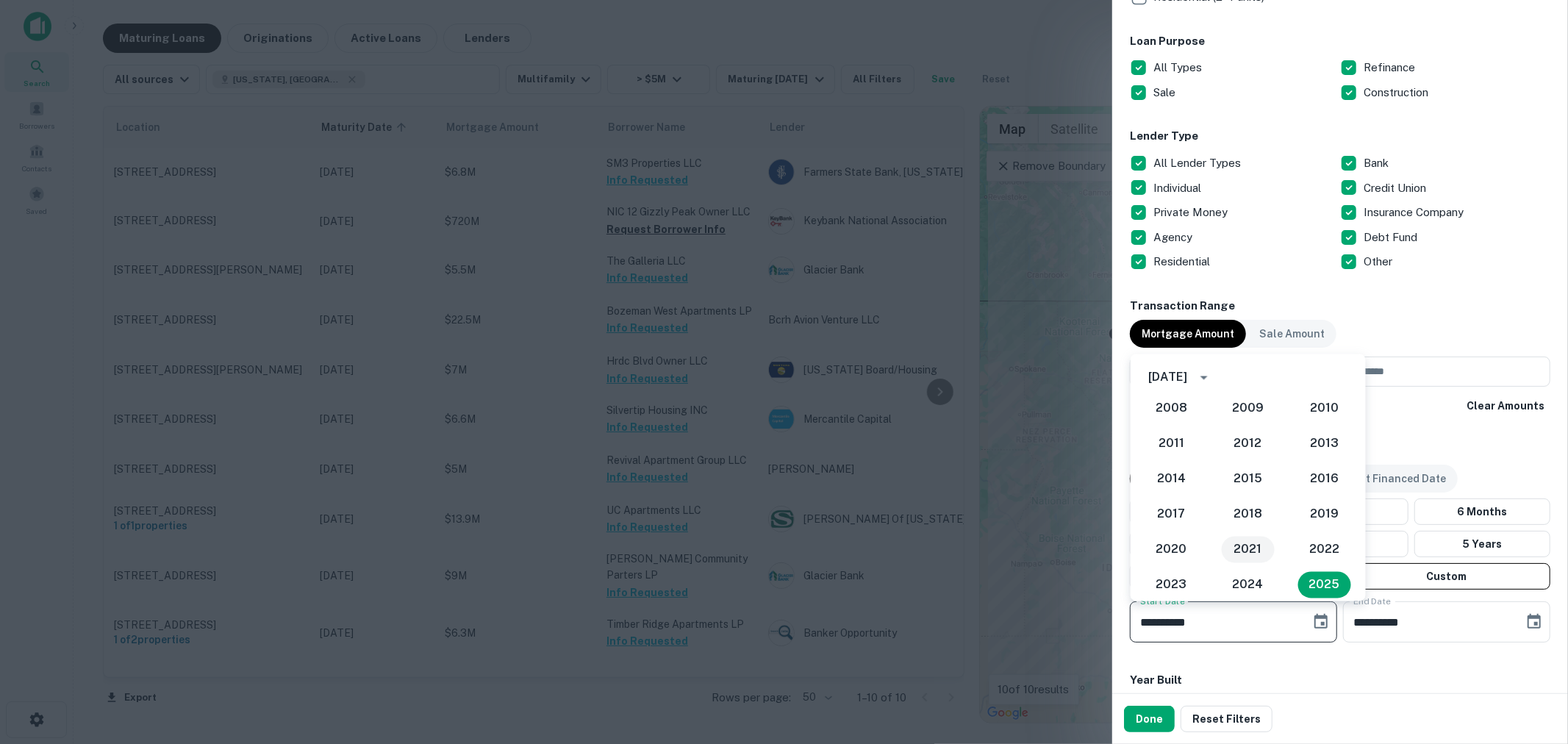
click at [1254, 546] on button "2021" at bounding box center [1248, 549] width 53 height 26
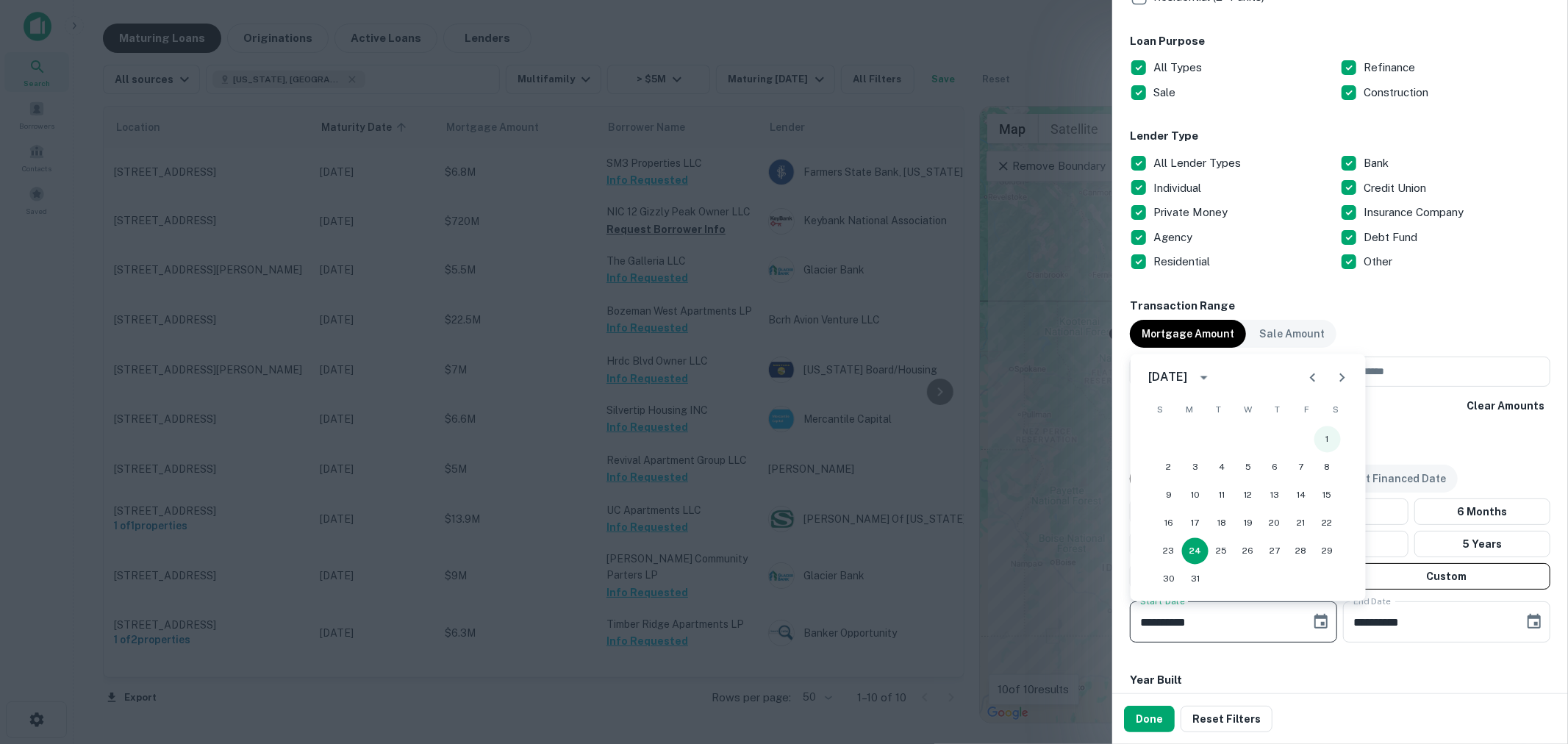
click at [1325, 435] on button "1" at bounding box center [1327, 439] width 26 height 26
type input "**********"
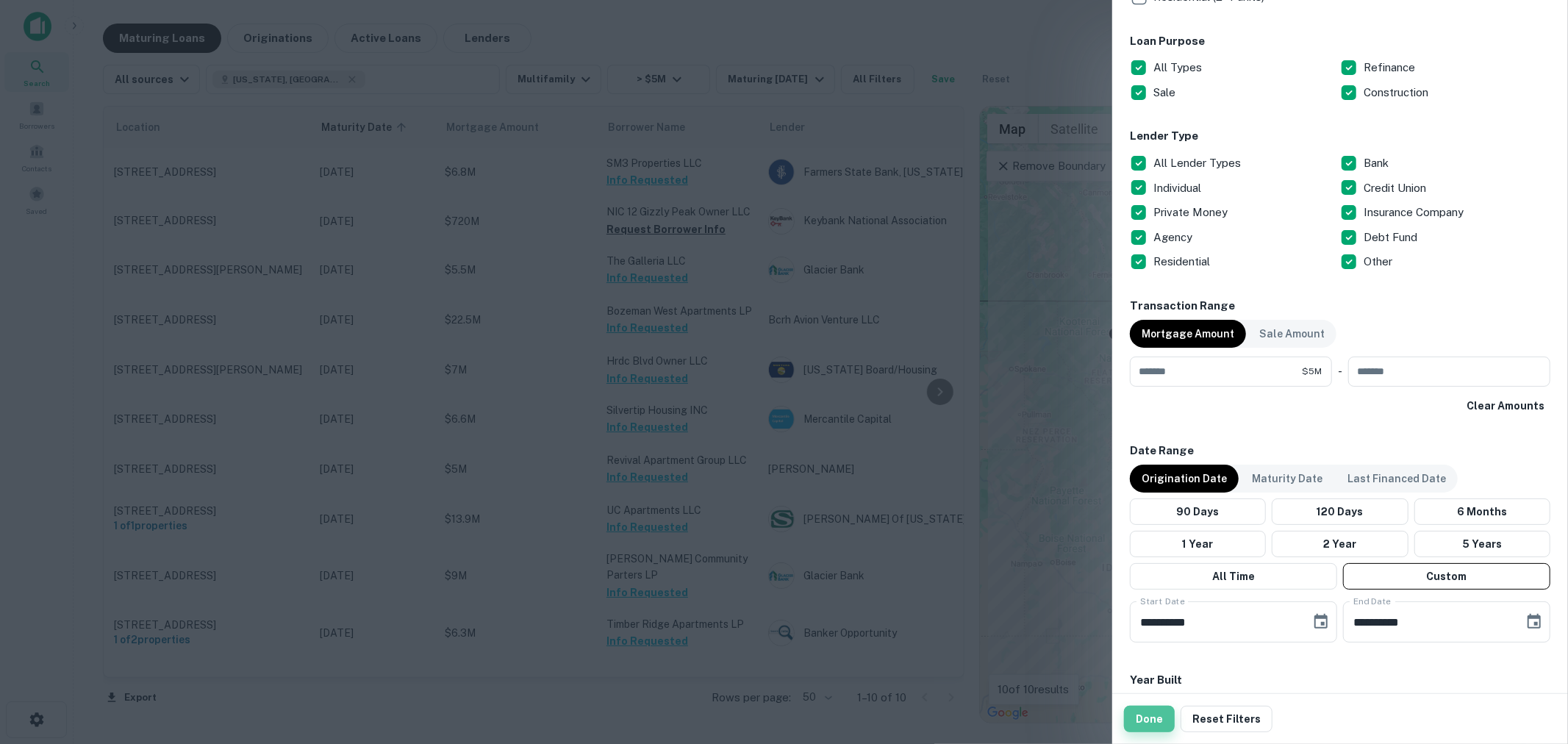
click at [1154, 723] on button "Done" at bounding box center [1149, 718] width 50 height 26
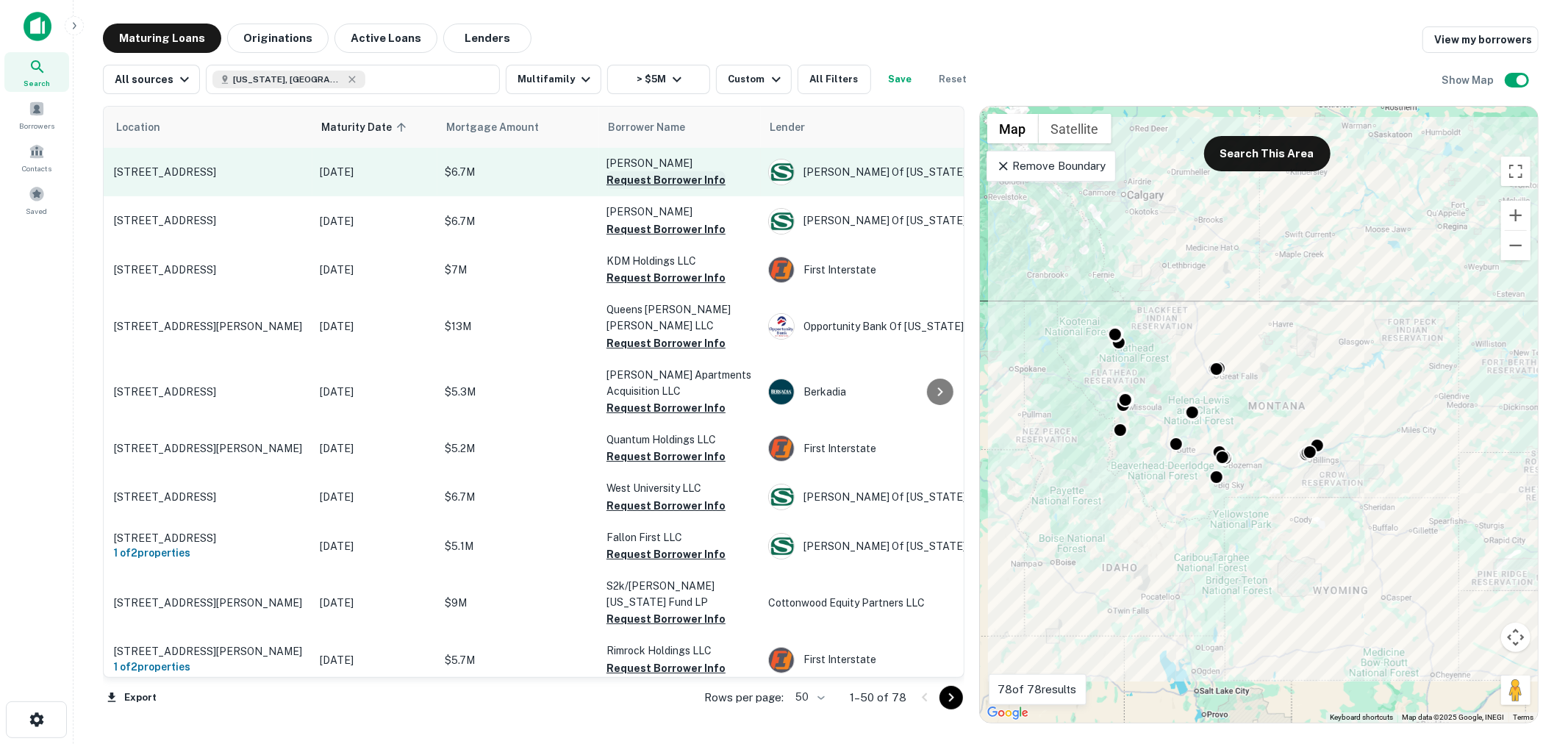
click at [658, 179] on button "Request Borrower Info" at bounding box center [666, 180] width 119 height 18
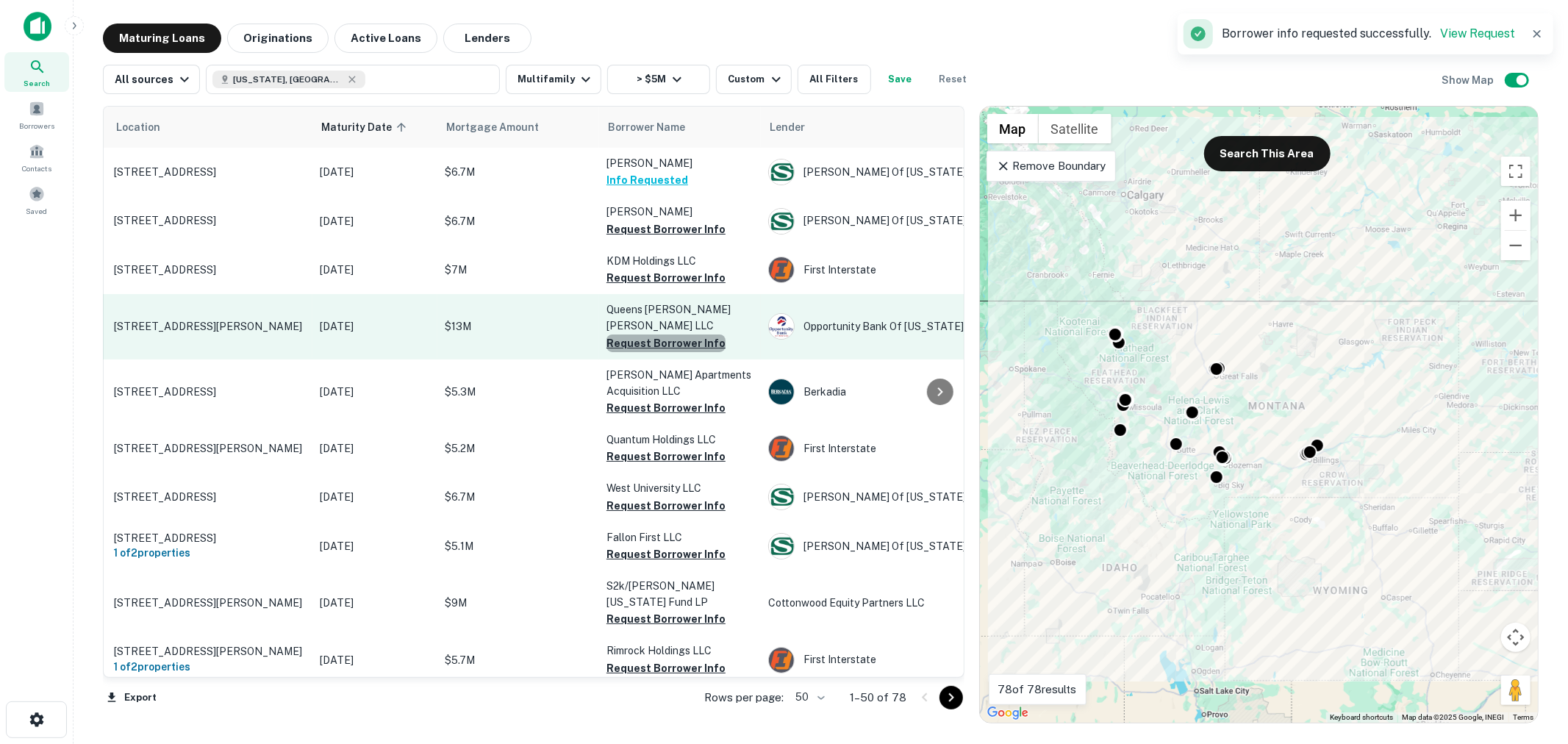
click at [677, 335] on button "Request Borrower Info" at bounding box center [666, 343] width 119 height 18
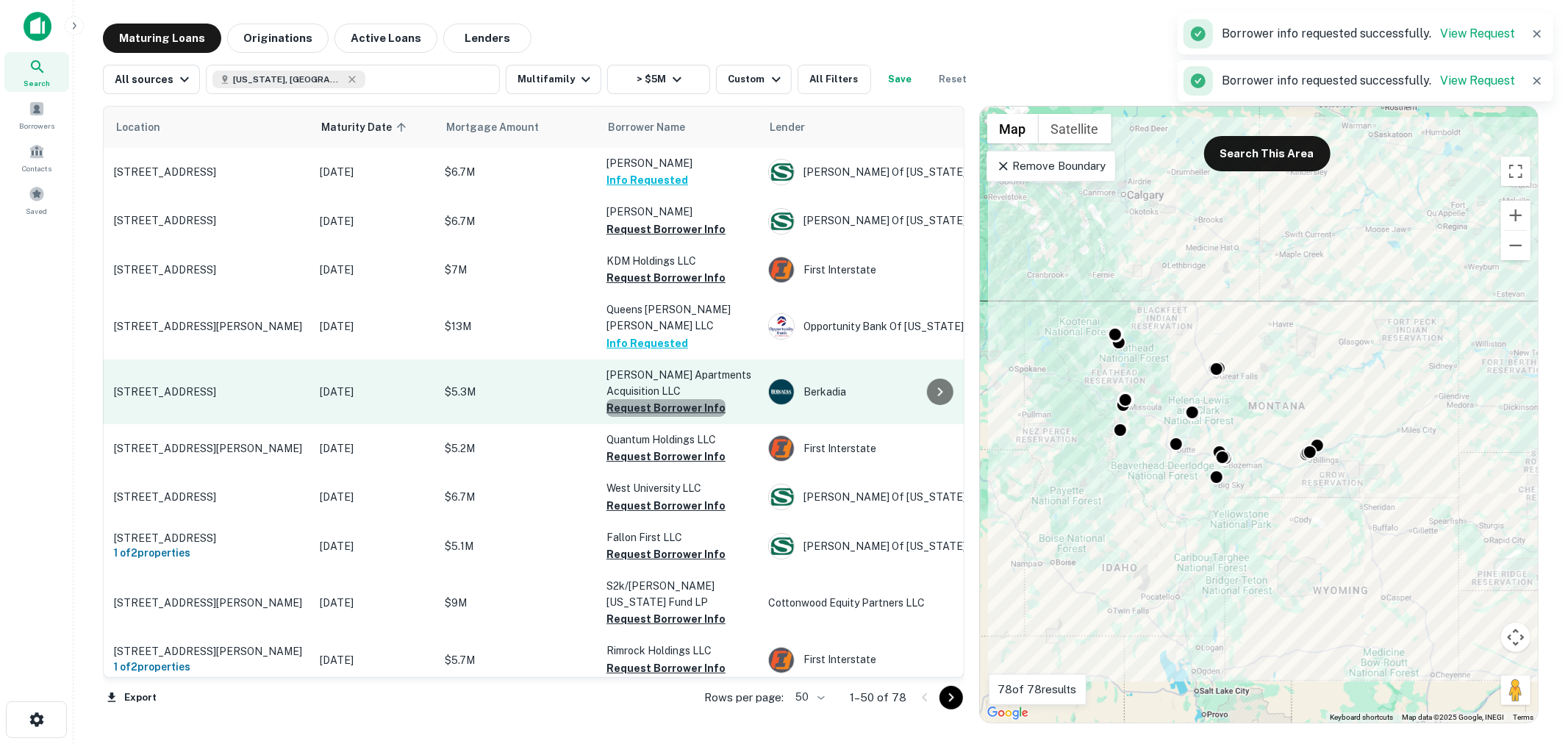
click at [668, 399] on button "Request Borrower Info" at bounding box center [666, 408] width 119 height 18
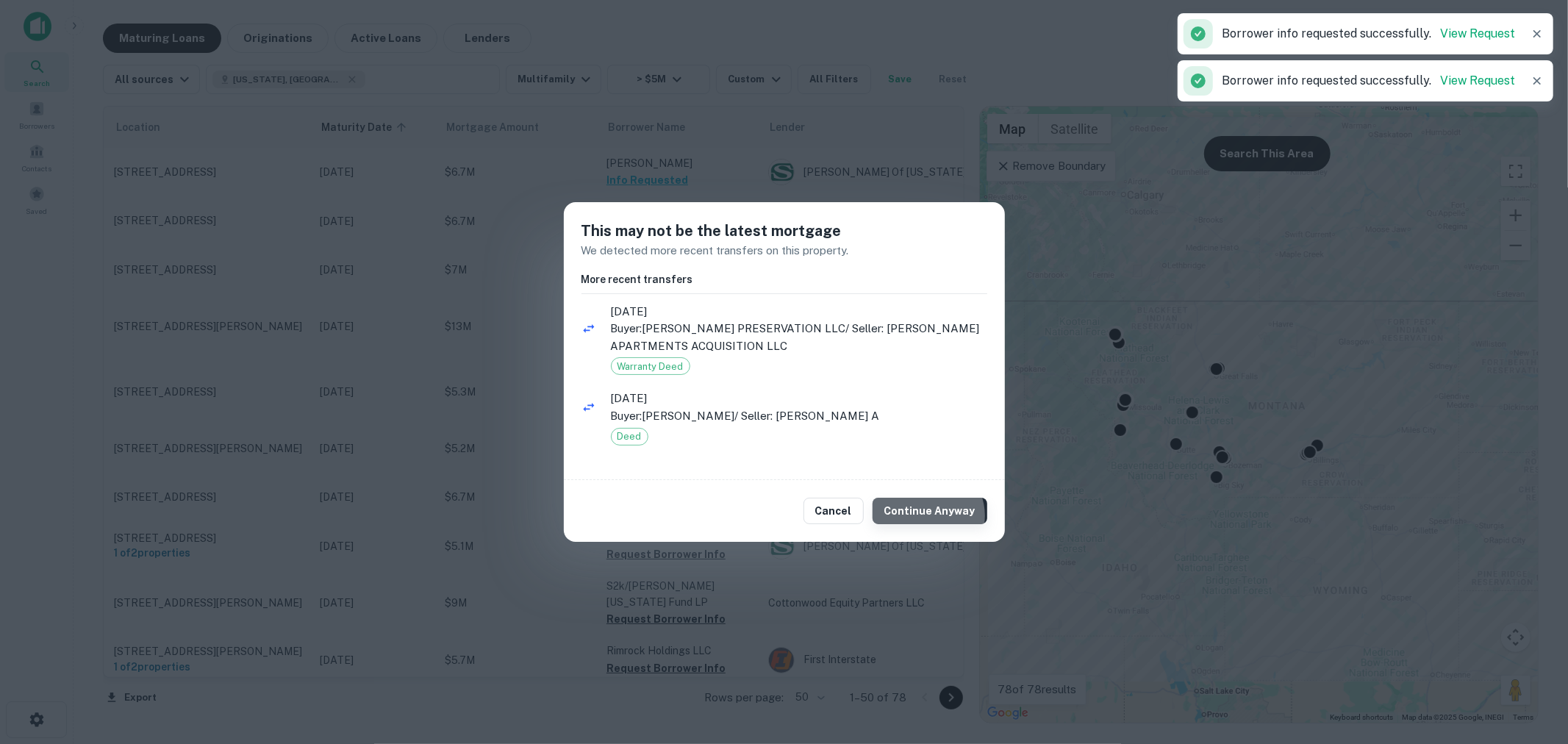
click at [932, 516] on button "Continue Anyway" at bounding box center [930, 510] width 114 height 26
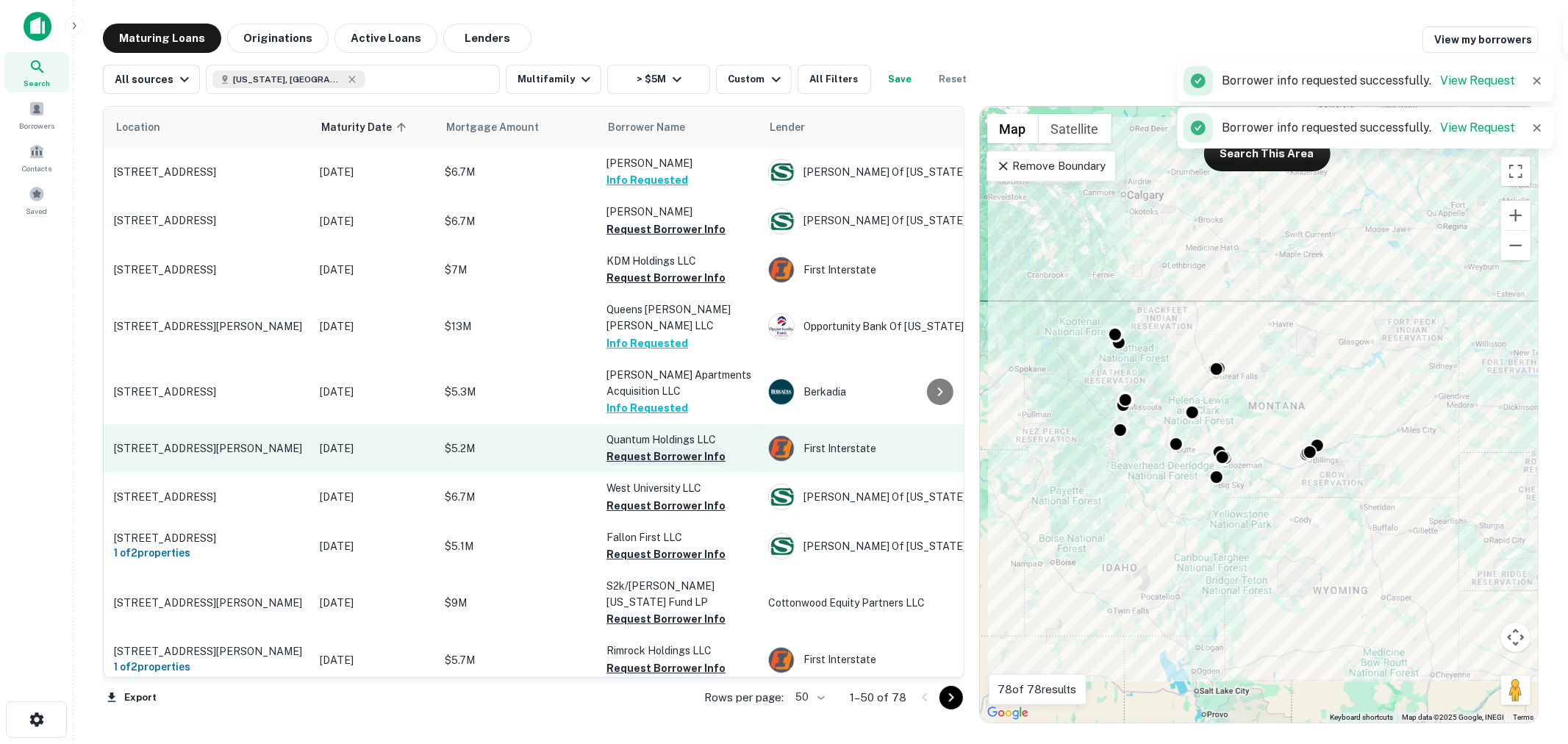
click at [676, 447] on button "Request Borrower Info" at bounding box center [666, 456] width 119 height 18
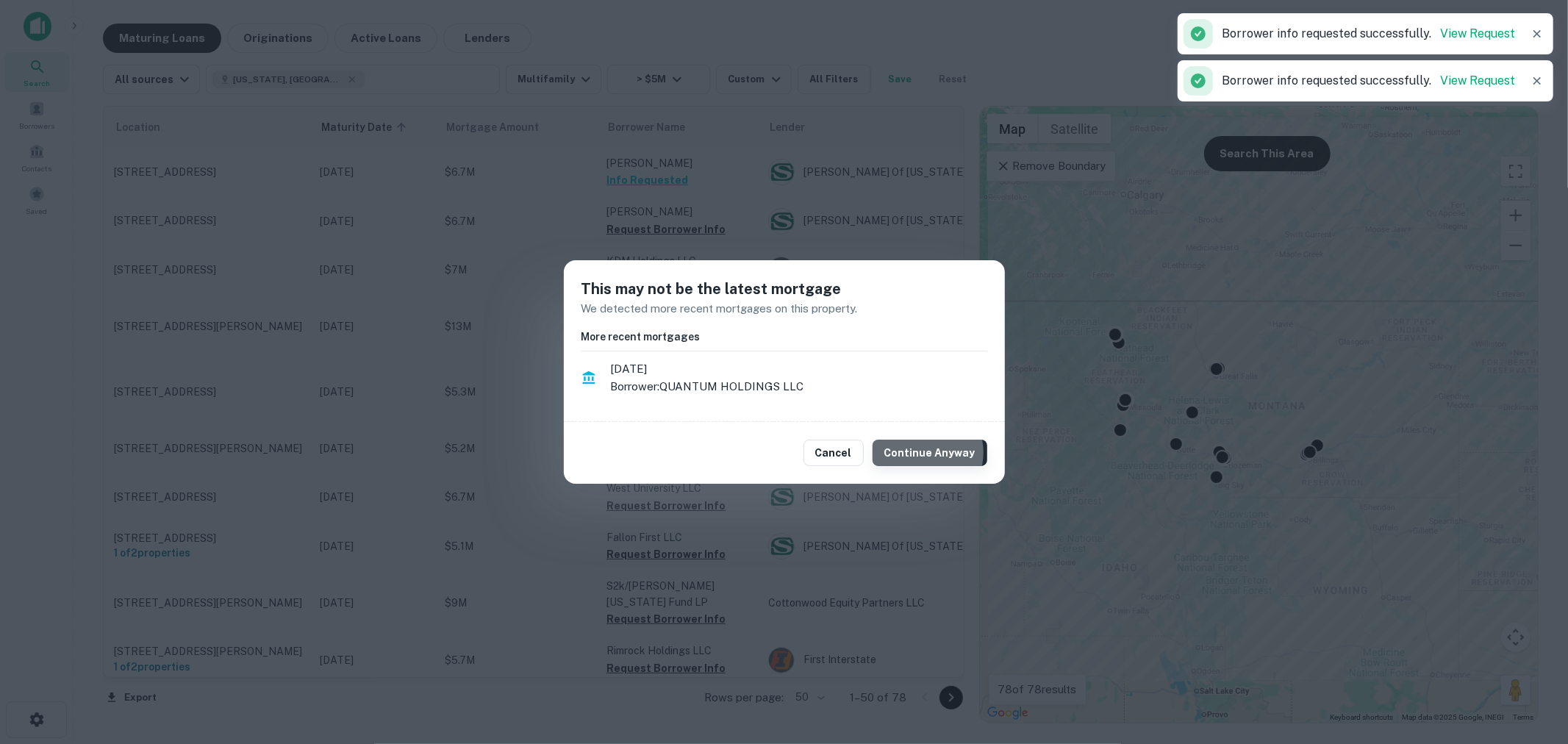
click at [927, 453] on button "Continue Anyway" at bounding box center [930, 452] width 114 height 26
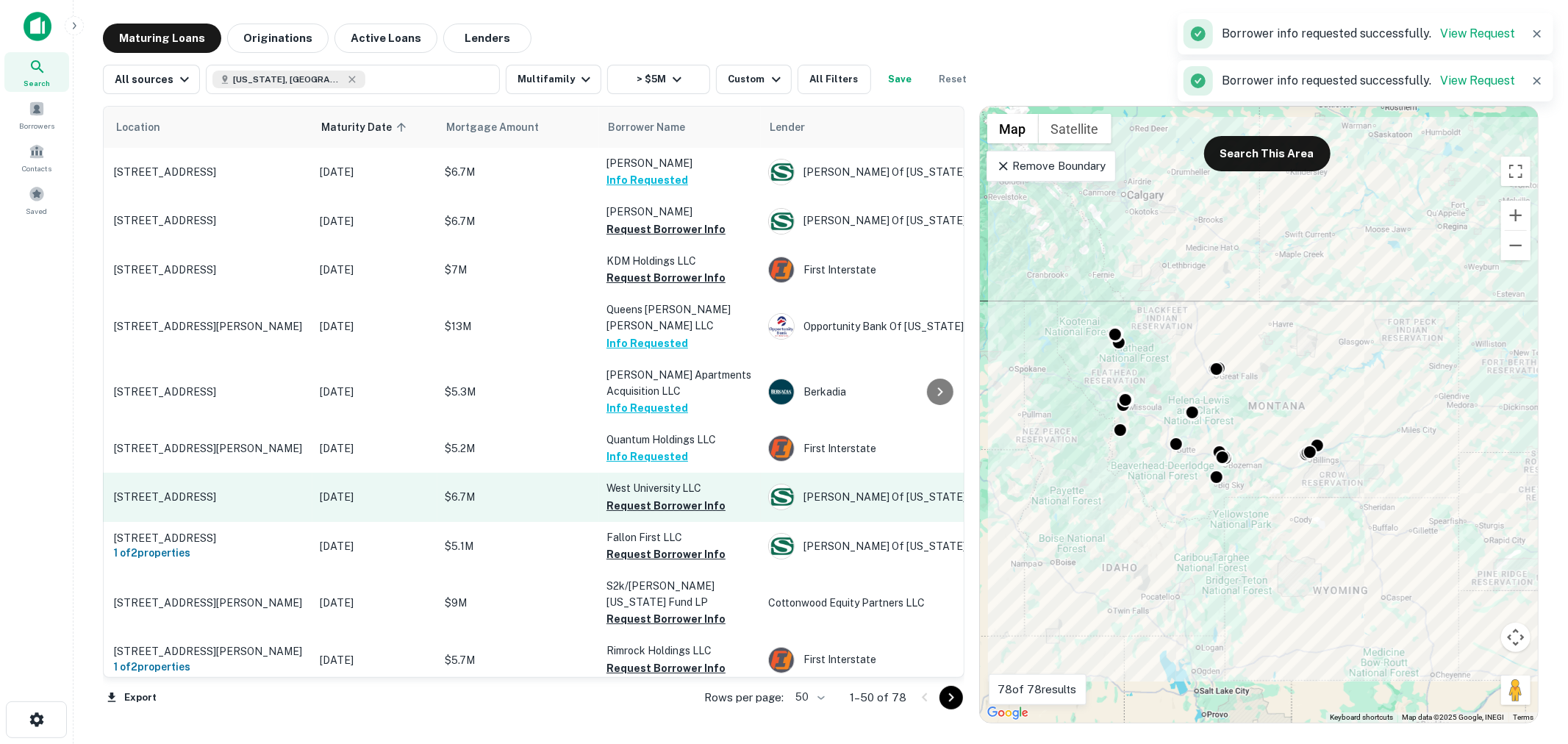
click at [691, 480] on p "West University LLC" at bounding box center [679, 488] width 147 height 16
click at [681, 497] on button "Request Borrower Info" at bounding box center [666, 505] width 119 height 18
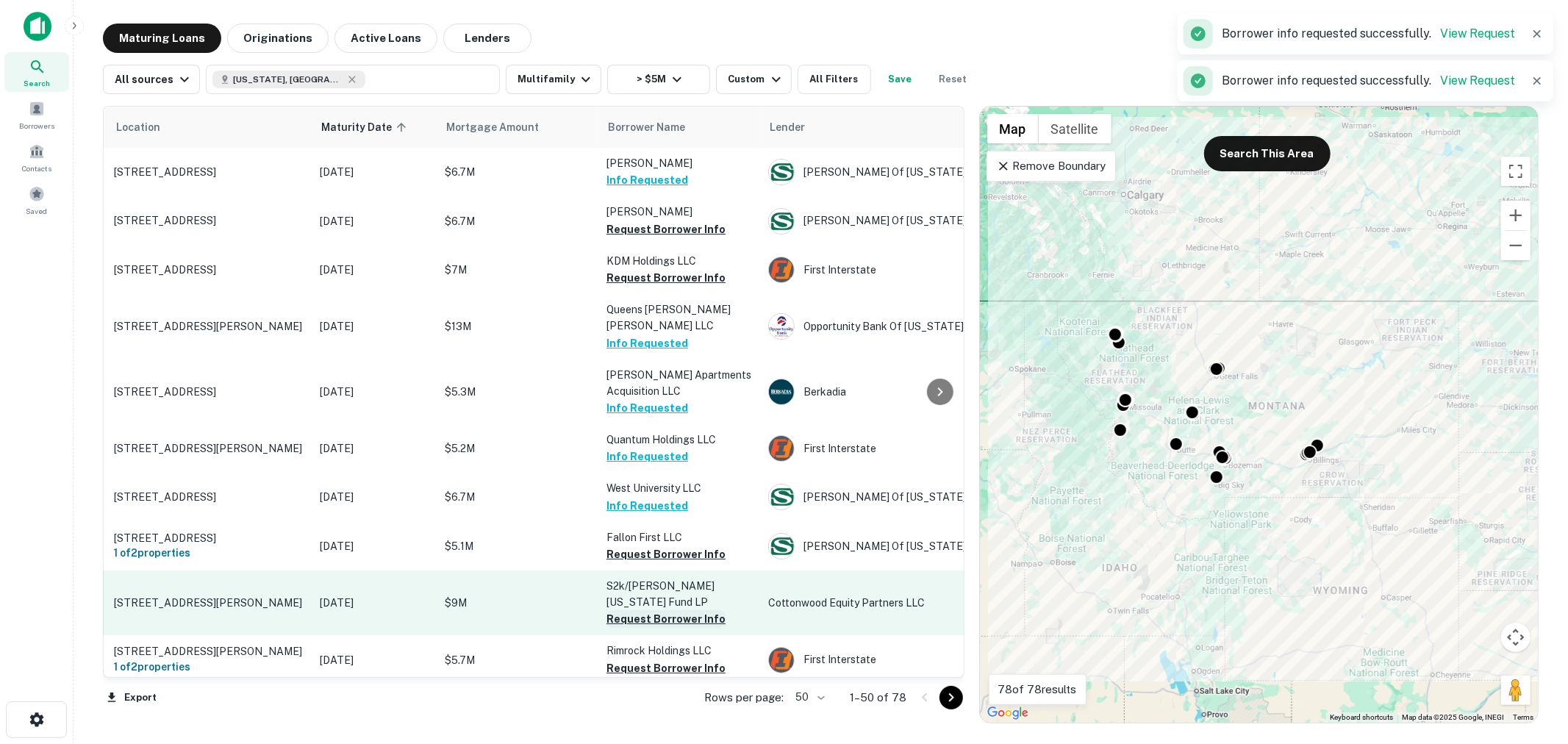
click at [679, 610] on button "Request Borrower Info" at bounding box center [666, 619] width 119 height 18
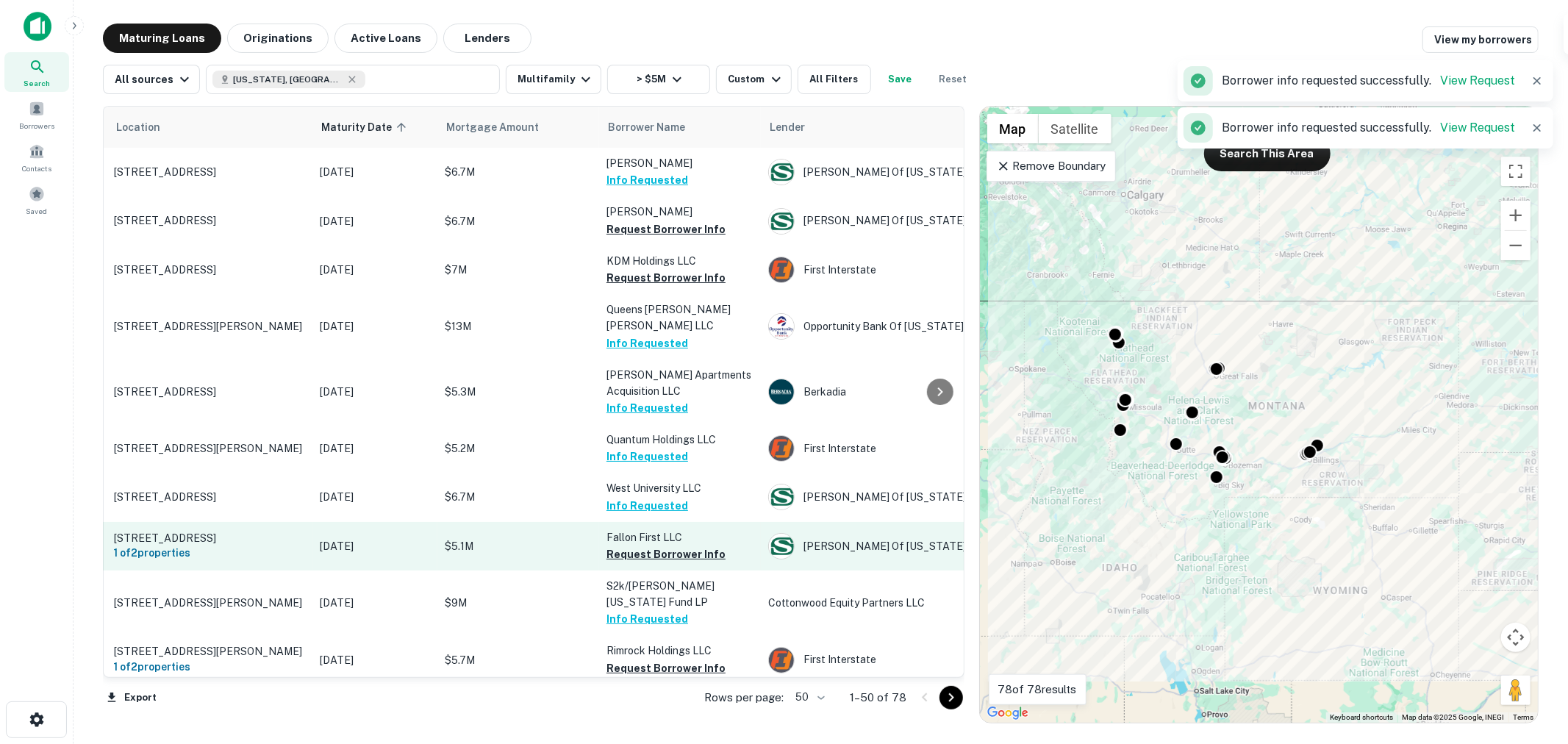
scroll to position [108, 40]
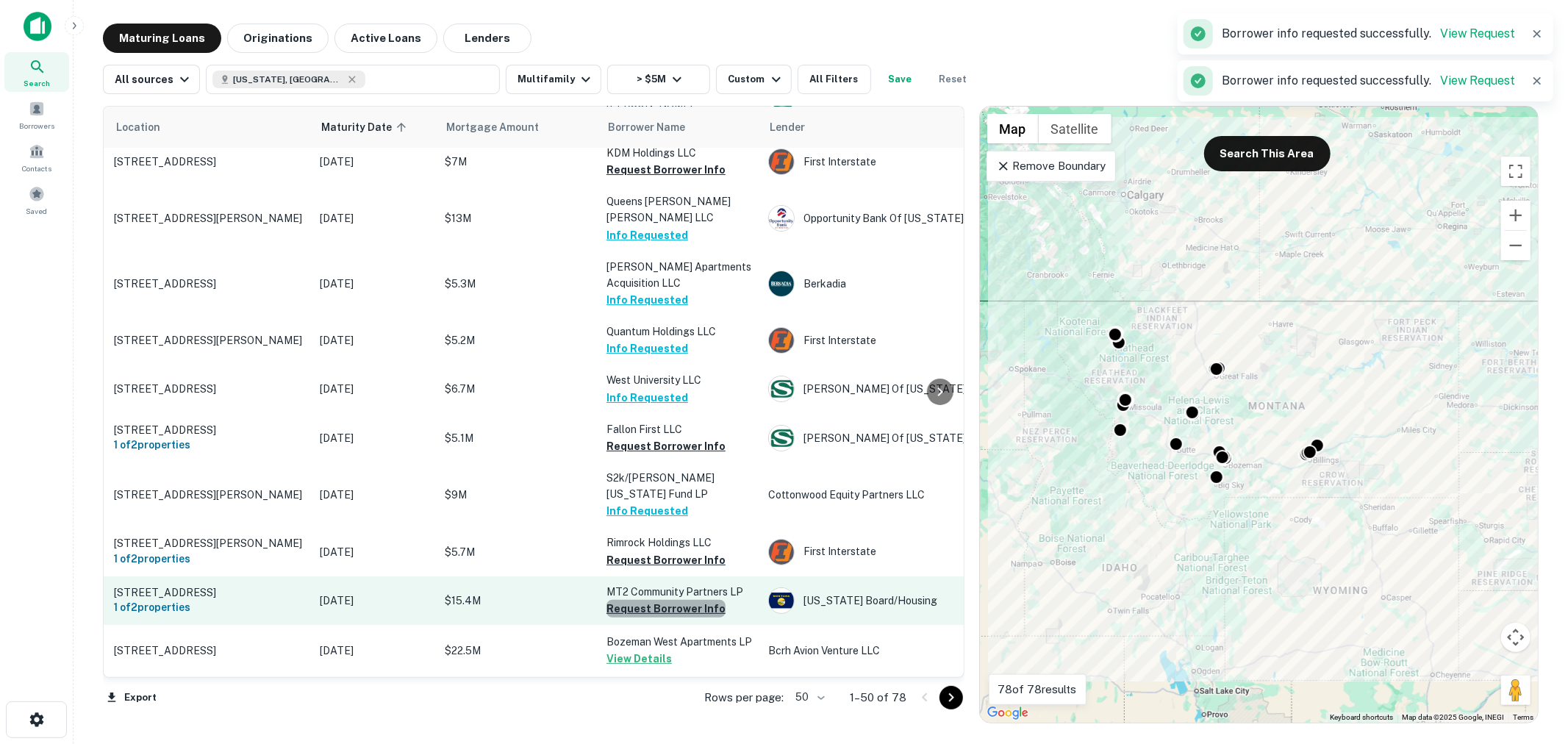
click at [684, 599] on button "Request Borrower Info" at bounding box center [666, 608] width 119 height 18
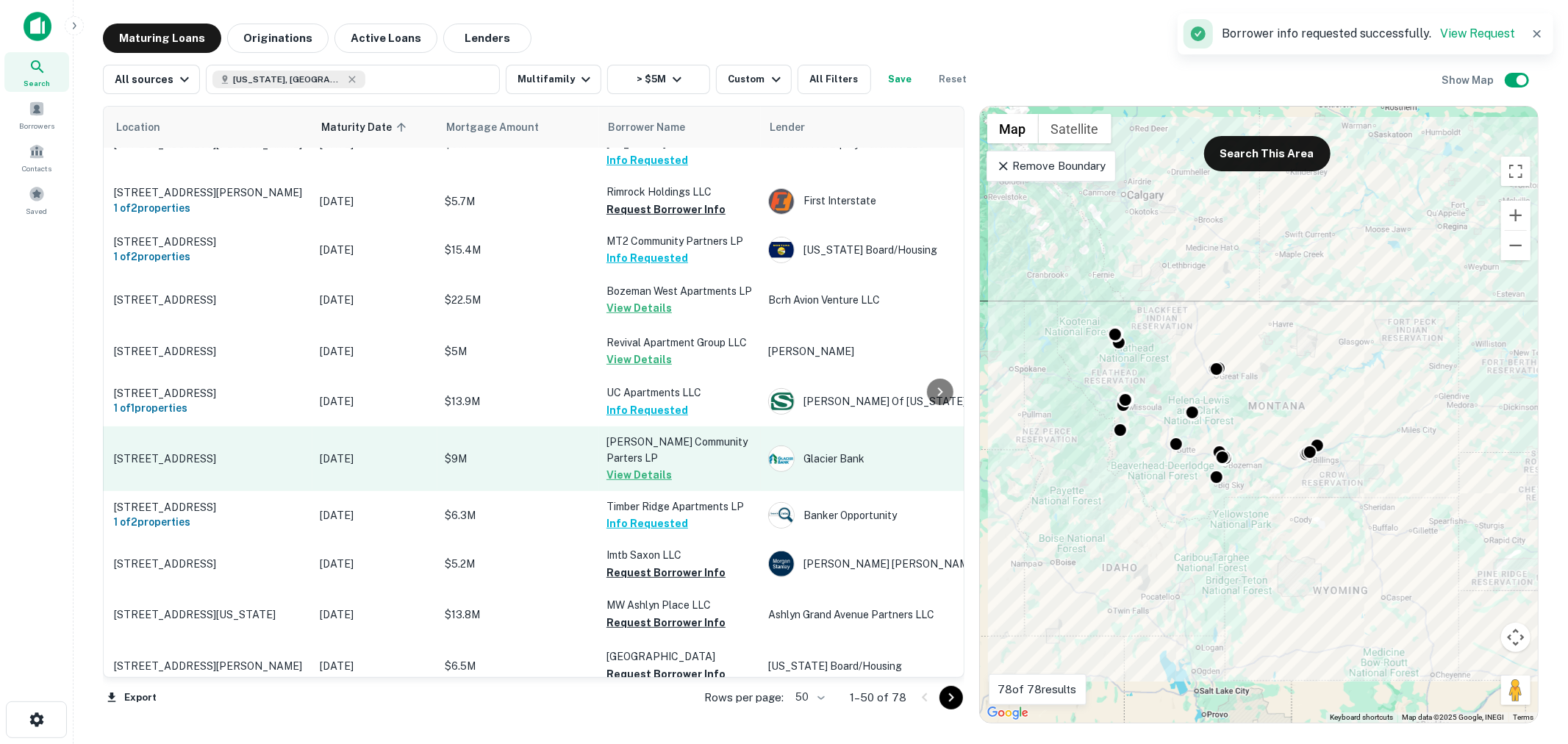
scroll to position [545, 40]
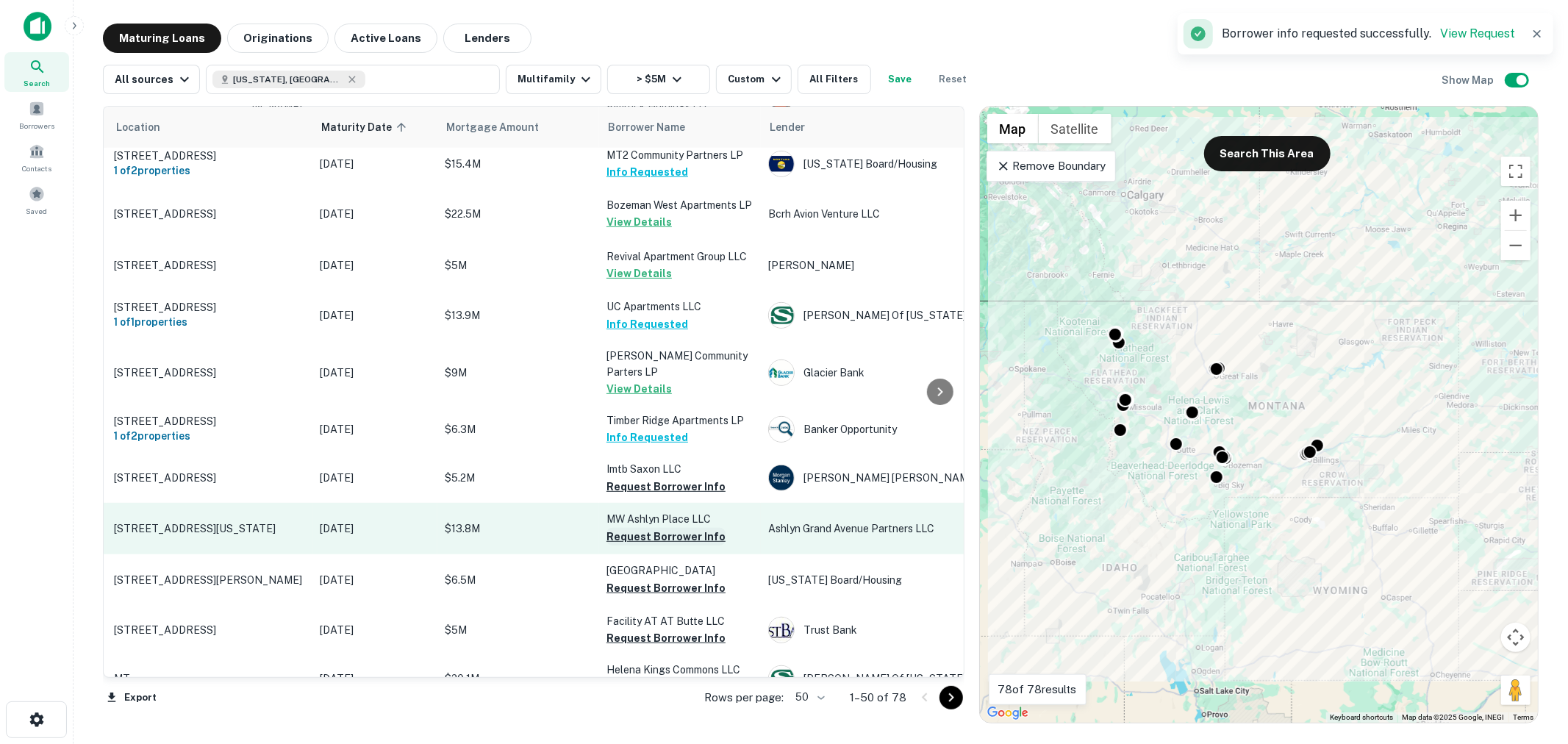
click at [672, 528] on button "Request Borrower Info" at bounding box center [666, 536] width 119 height 18
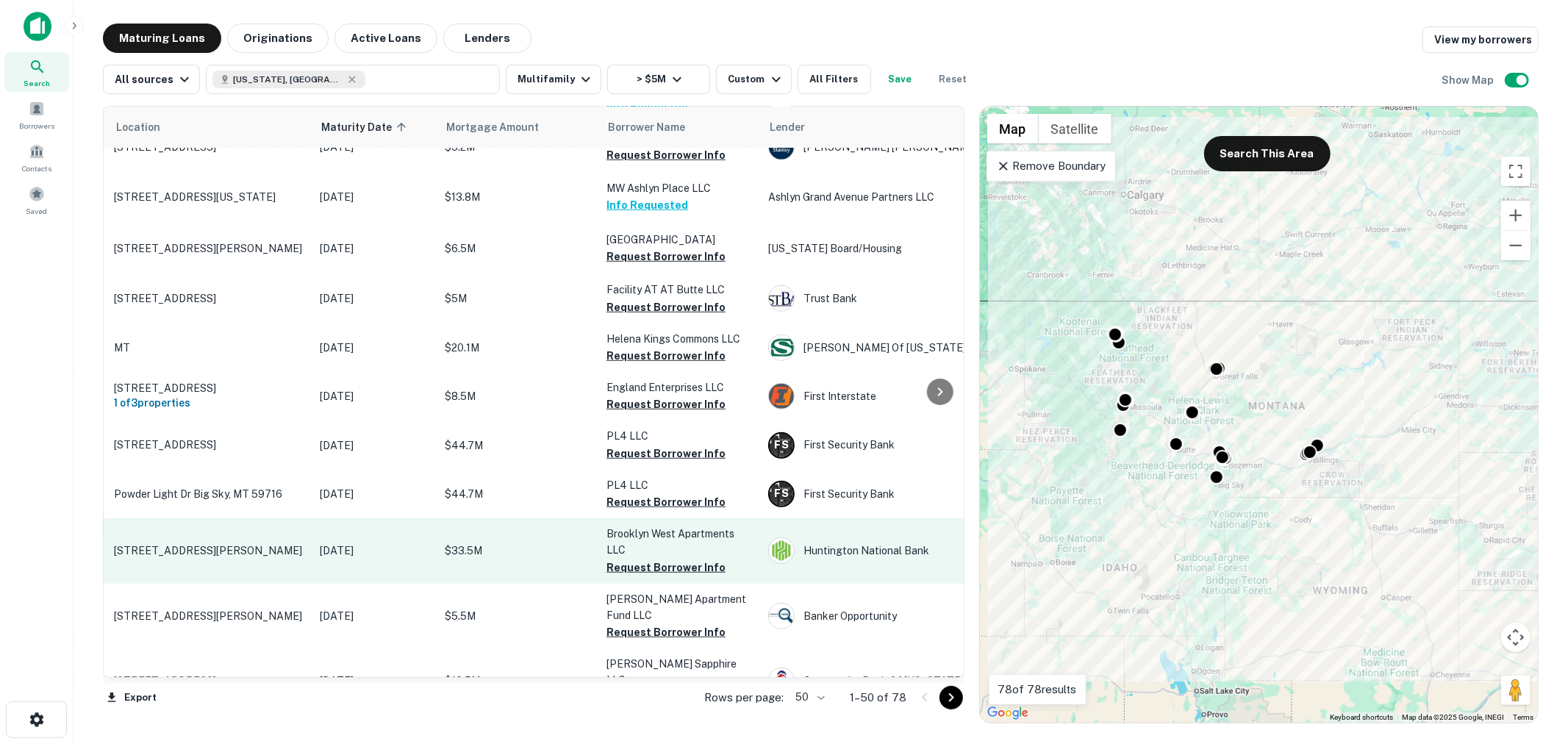
scroll to position [871, 40]
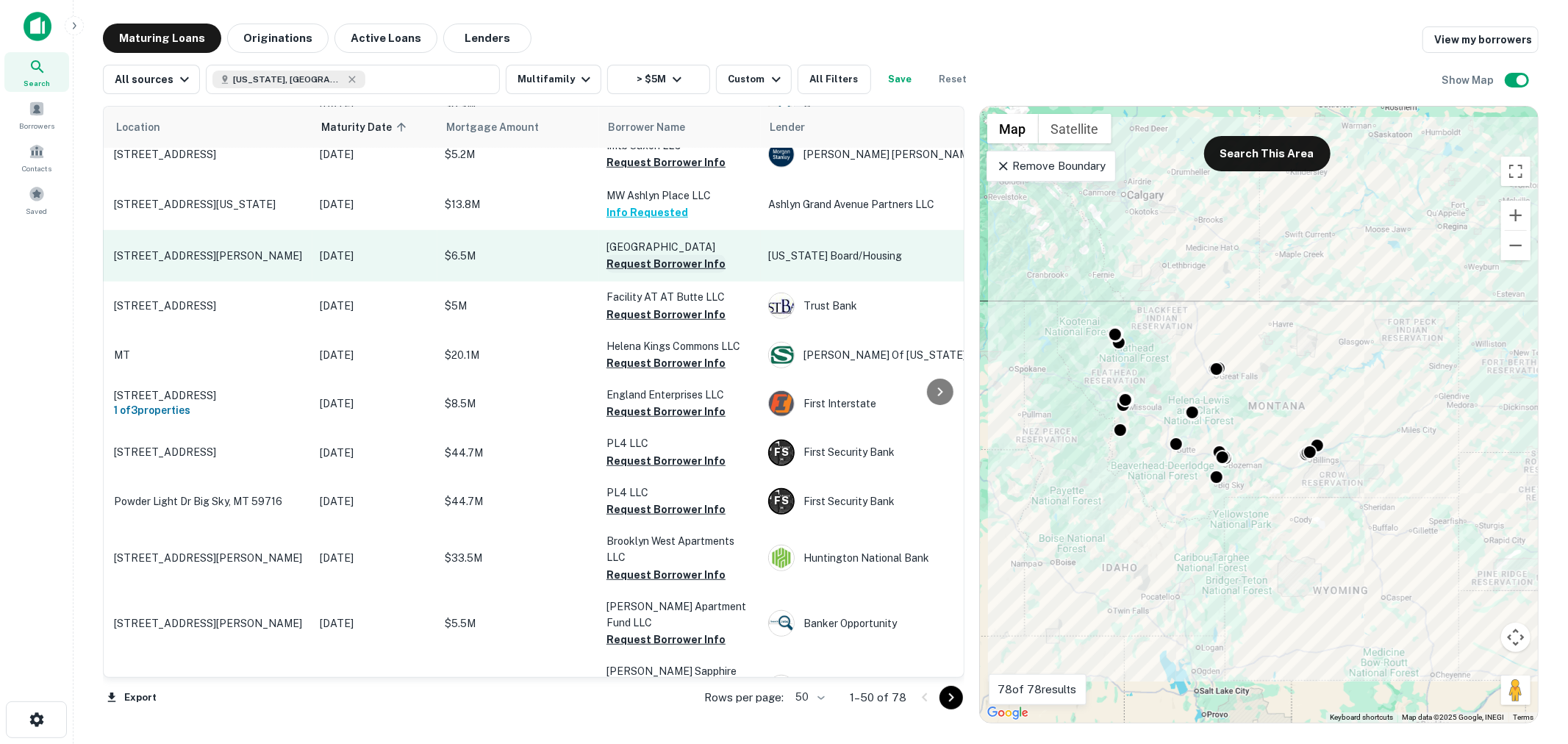
click at [665, 255] on button "Request Borrower Info" at bounding box center [666, 263] width 119 height 18
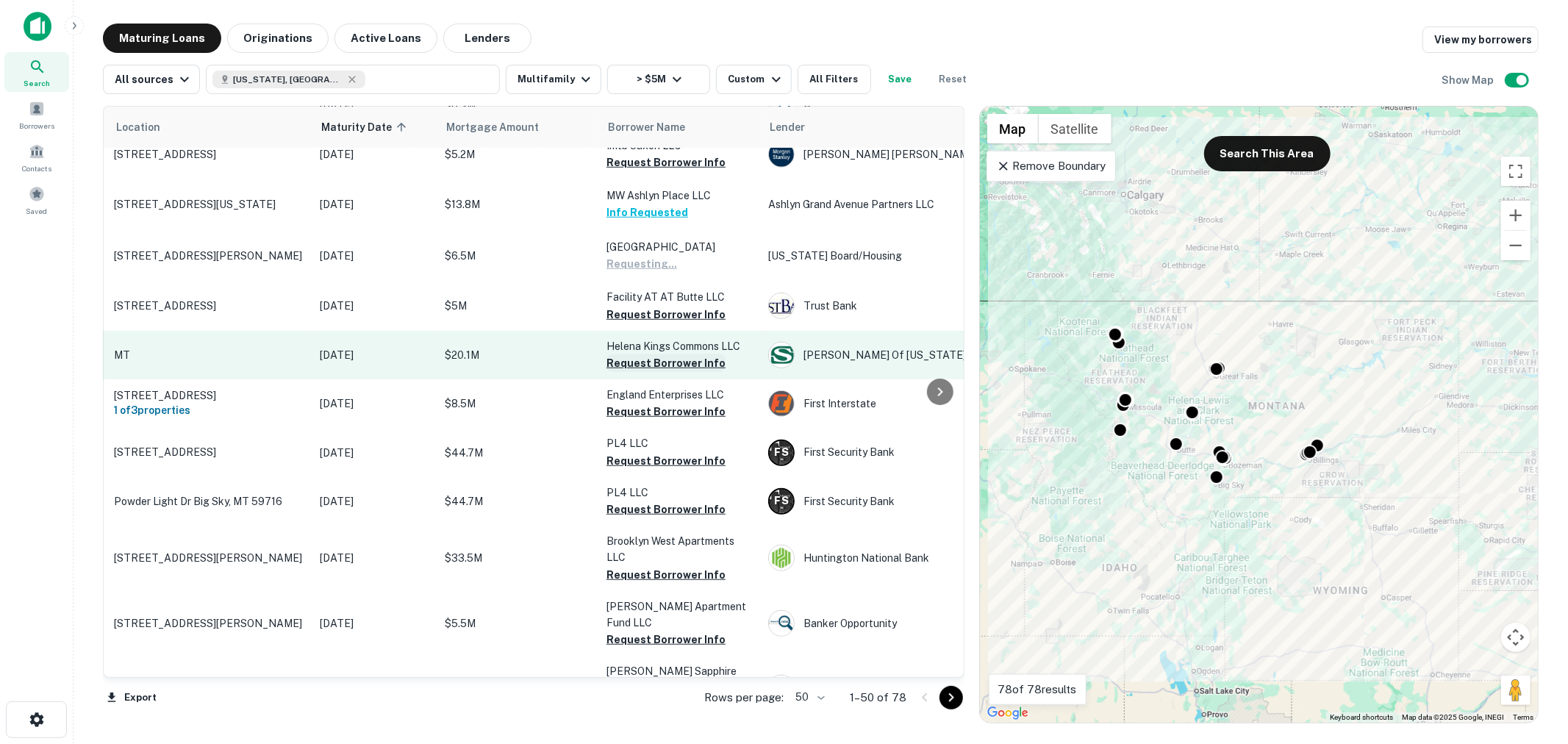
click at [668, 354] on button "Request Borrower Info" at bounding box center [666, 362] width 119 height 18
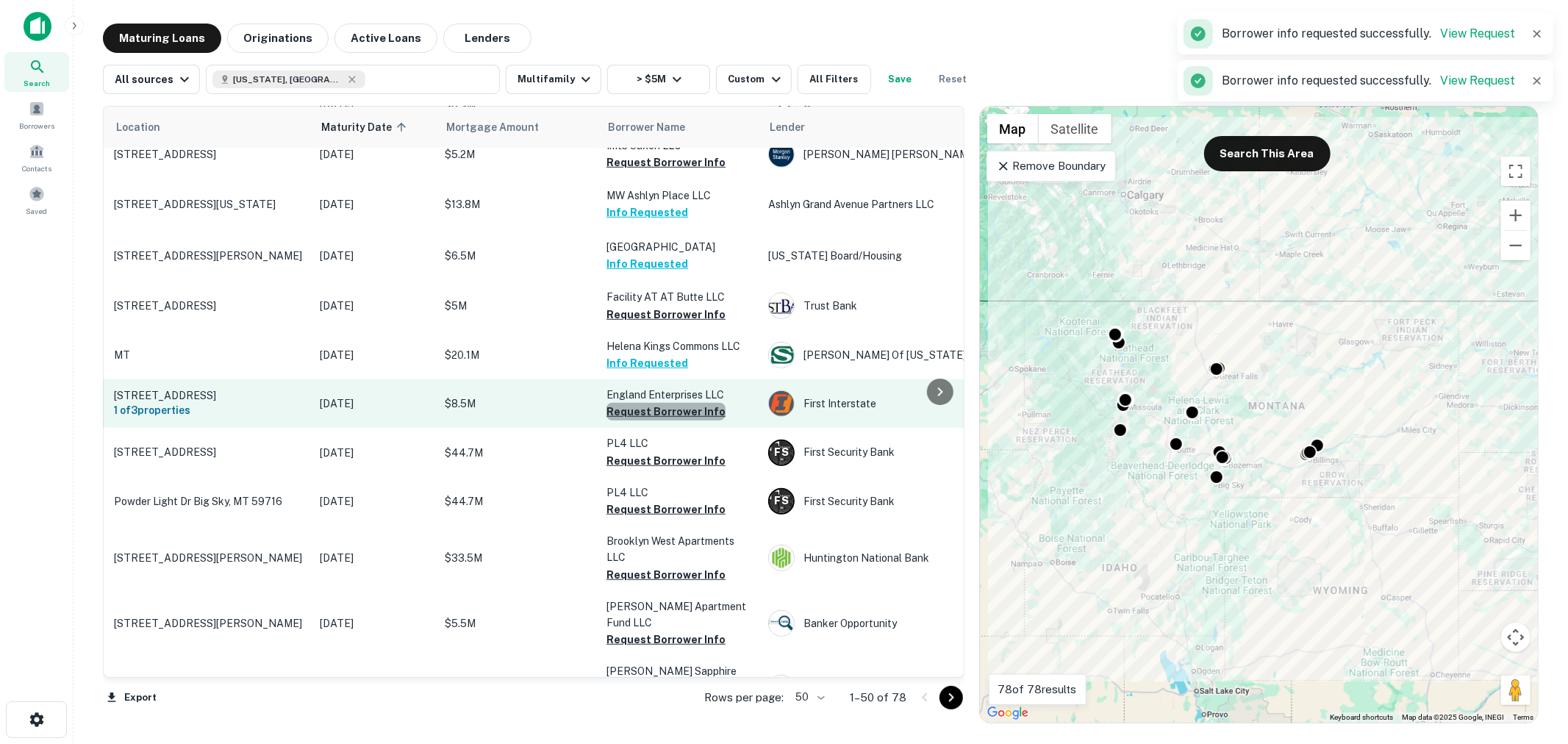
click at [667, 403] on button "Request Borrower Info" at bounding box center [666, 411] width 119 height 18
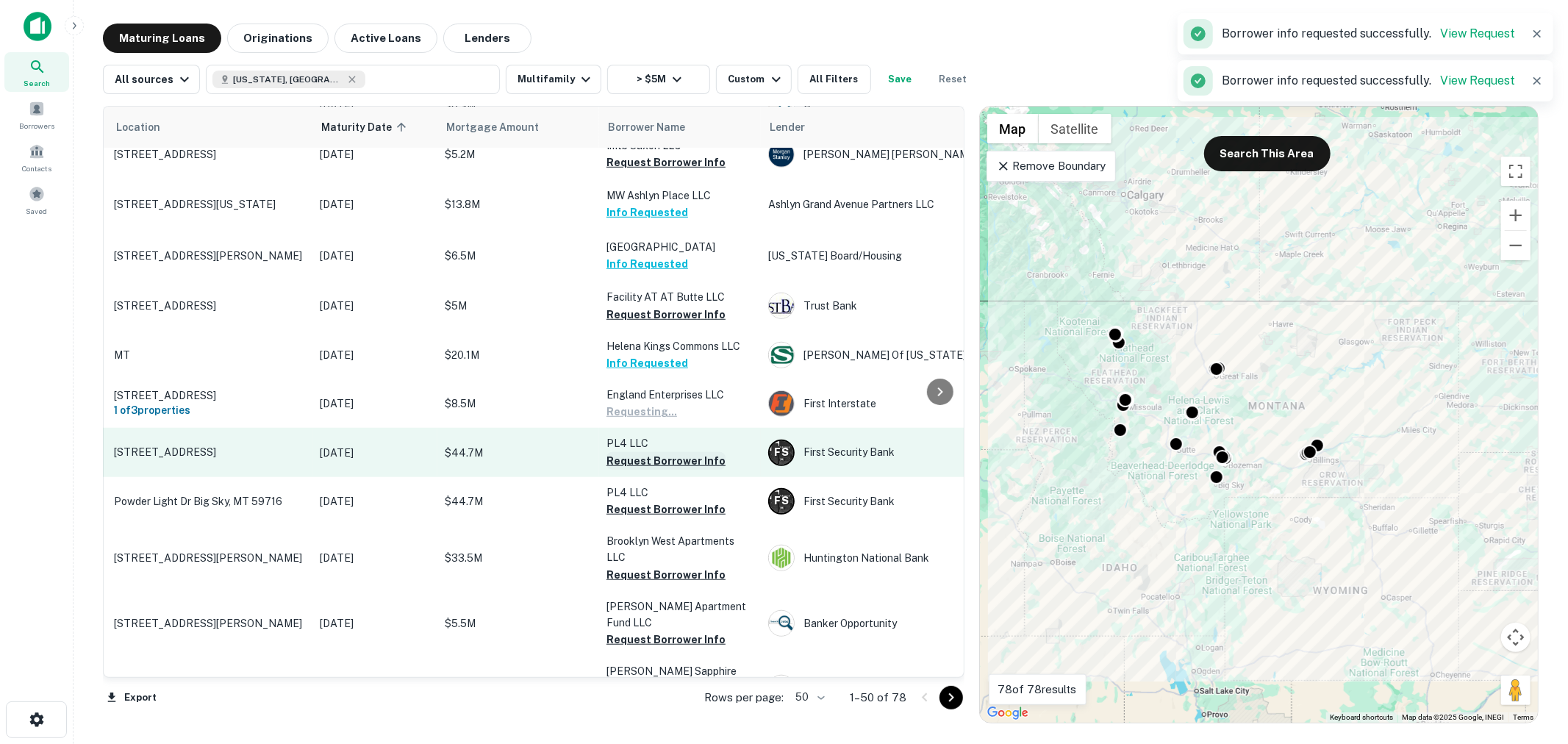
click at [662, 452] on button "Request Borrower Info" at bounding box center [666, 461] width 119 height 18
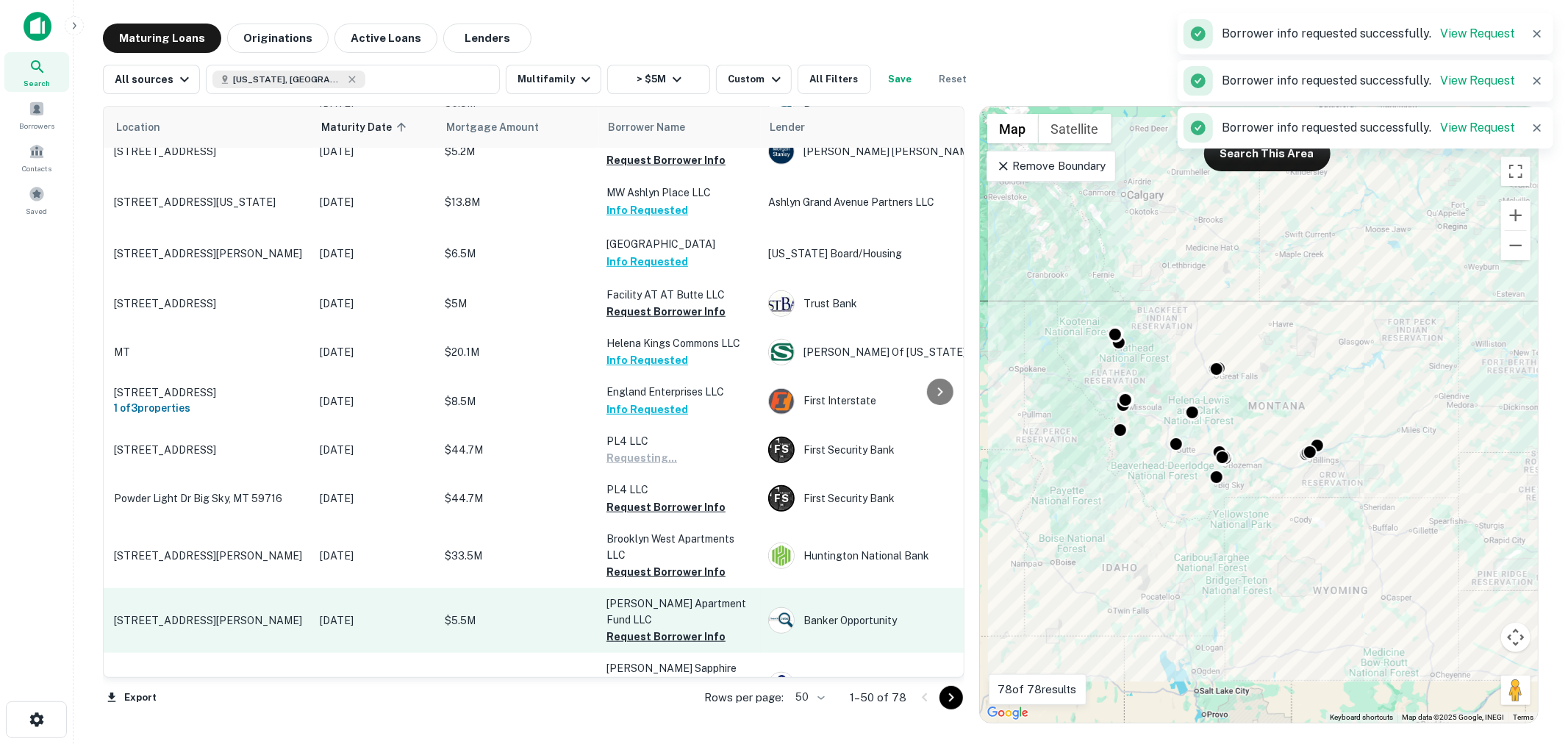
scroll to position [868, 40]
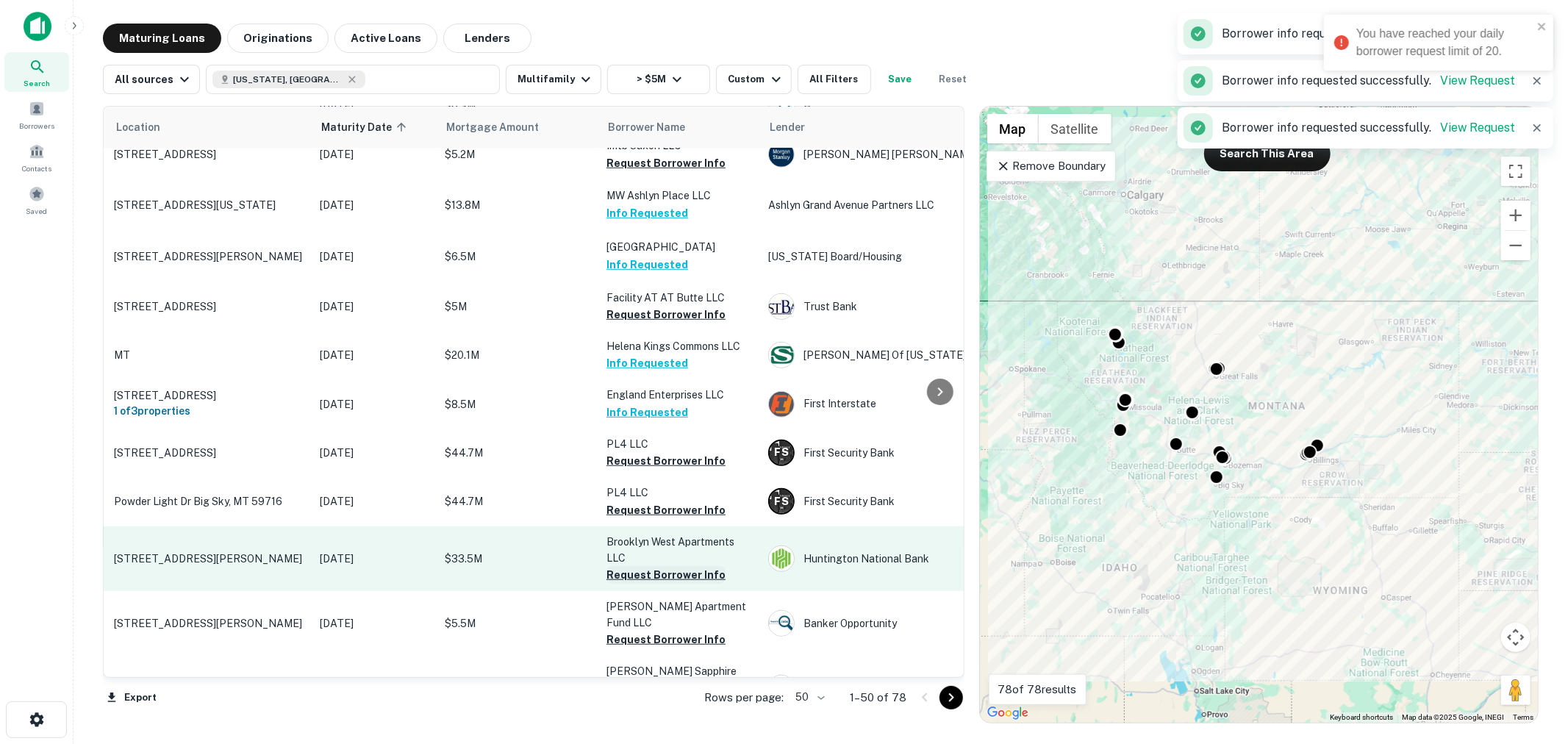
click at [660, 566] on button "Request Borrower Info" at bounding box center [666, 574] width 119 height 18
